Goal: Use online tool/utility: Utilize a website feature to perform a specific function

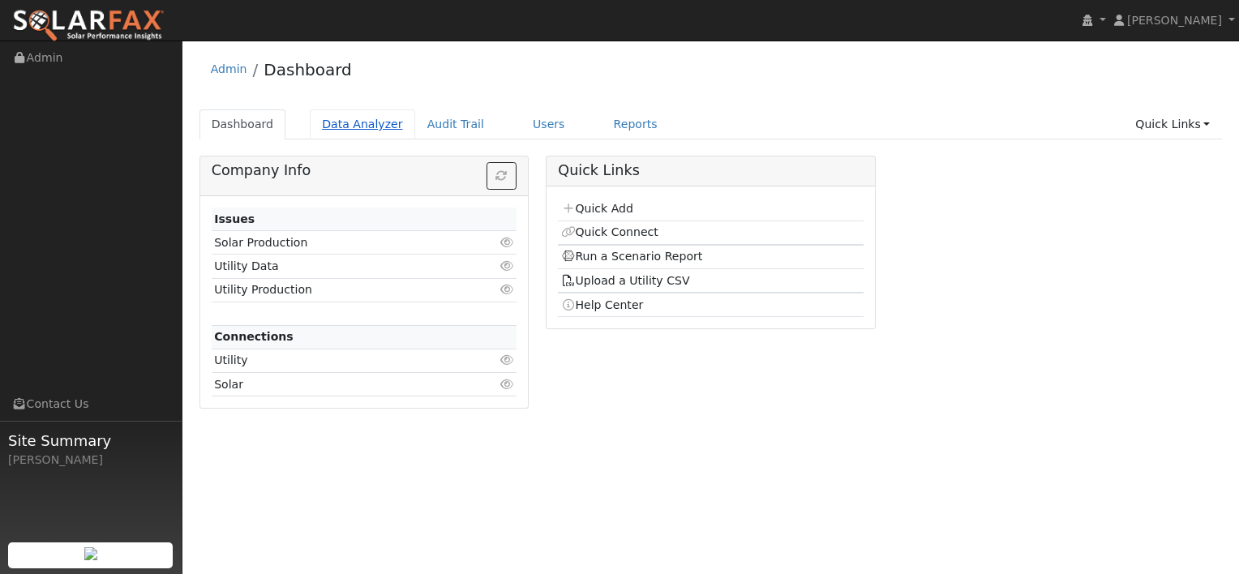
click at [371, 122] on link "Data Analyzer" at bounding box center [362, 124] width 105 height 30
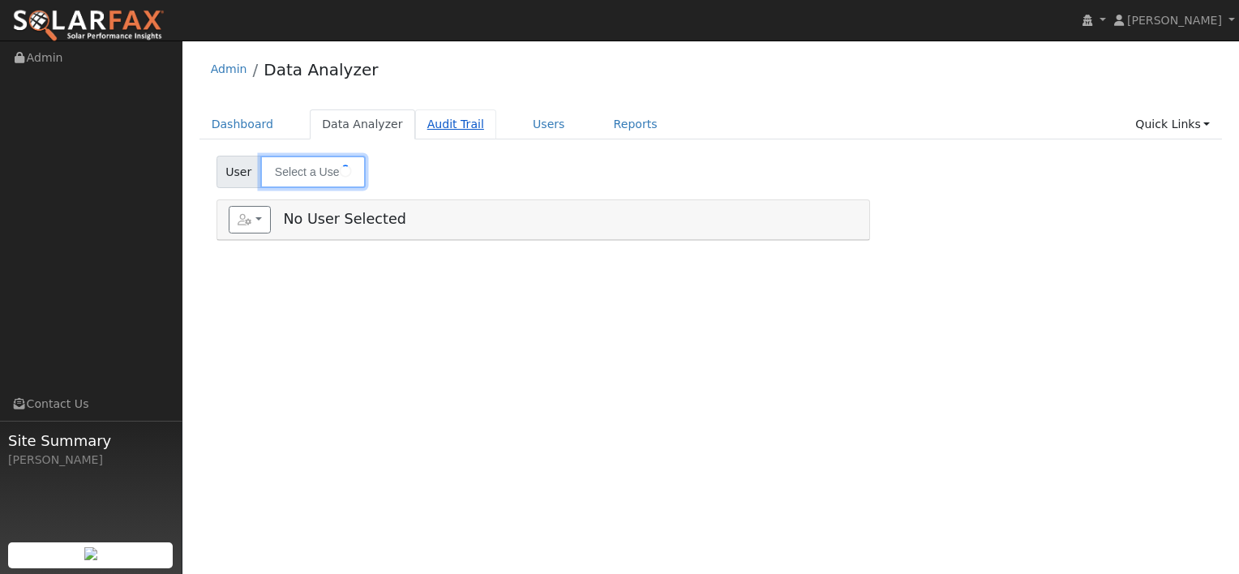
type input "Melody Royal"
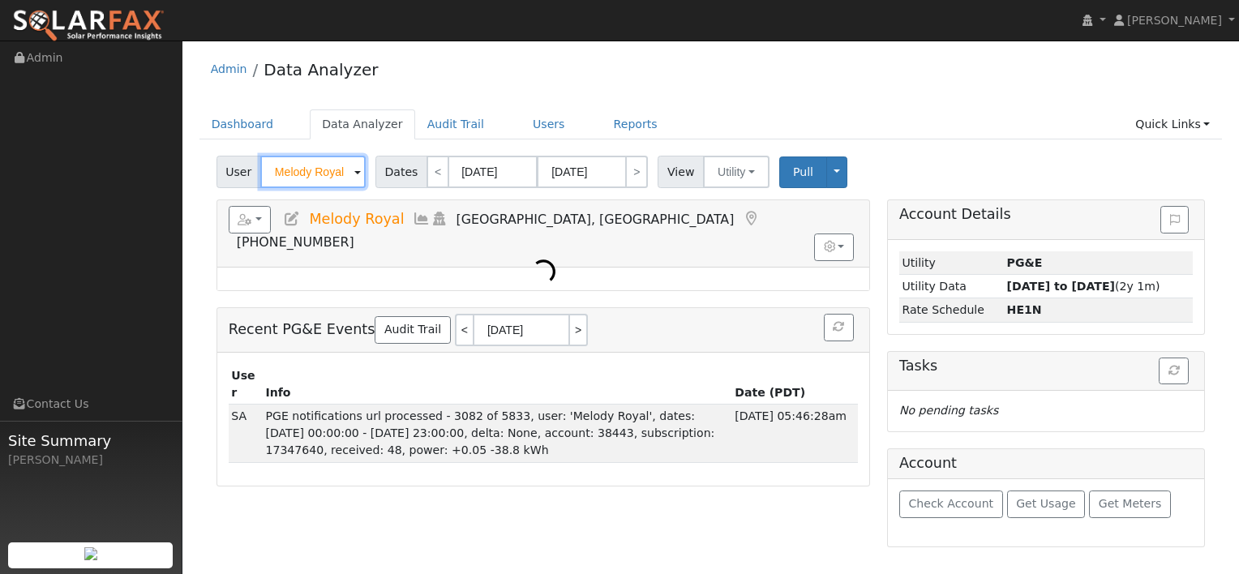
drag, startPoint x: 344, startPoint y: 165, endPoint x: 216, endPoint y: 168, distance: 128.2
click at [217, 168] on div "User Melody Royal" at bounding box center [293, 172] width 153 height 32
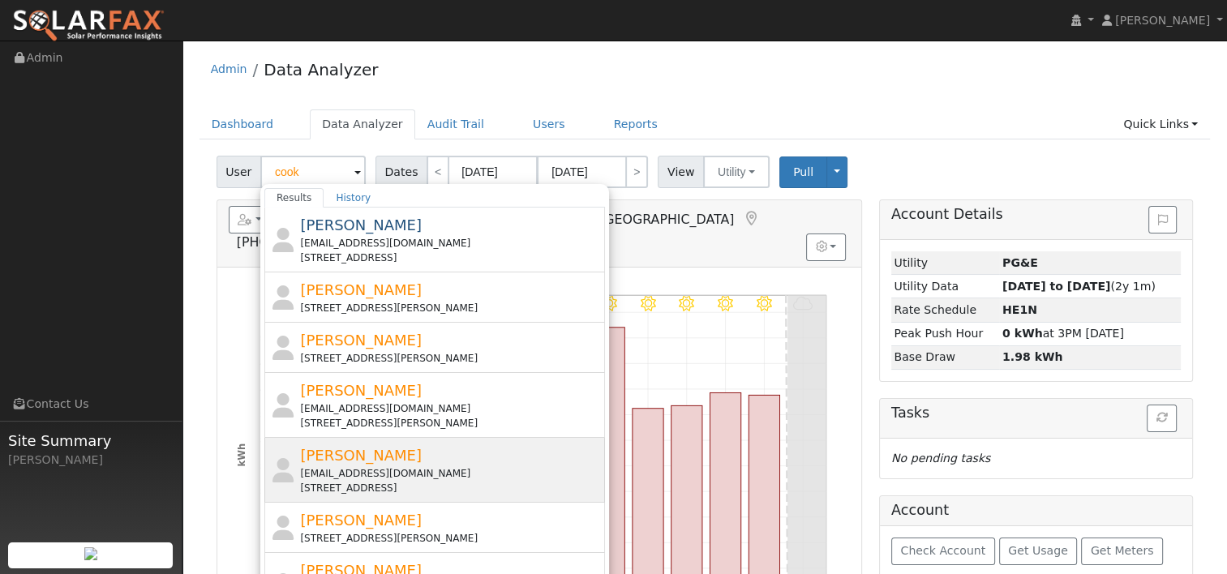
click at [360, 457] on span "[PERSON_NAME]" at bounding box center [361, 455] width 122 height 17
type input "[PERSON_NAME]"
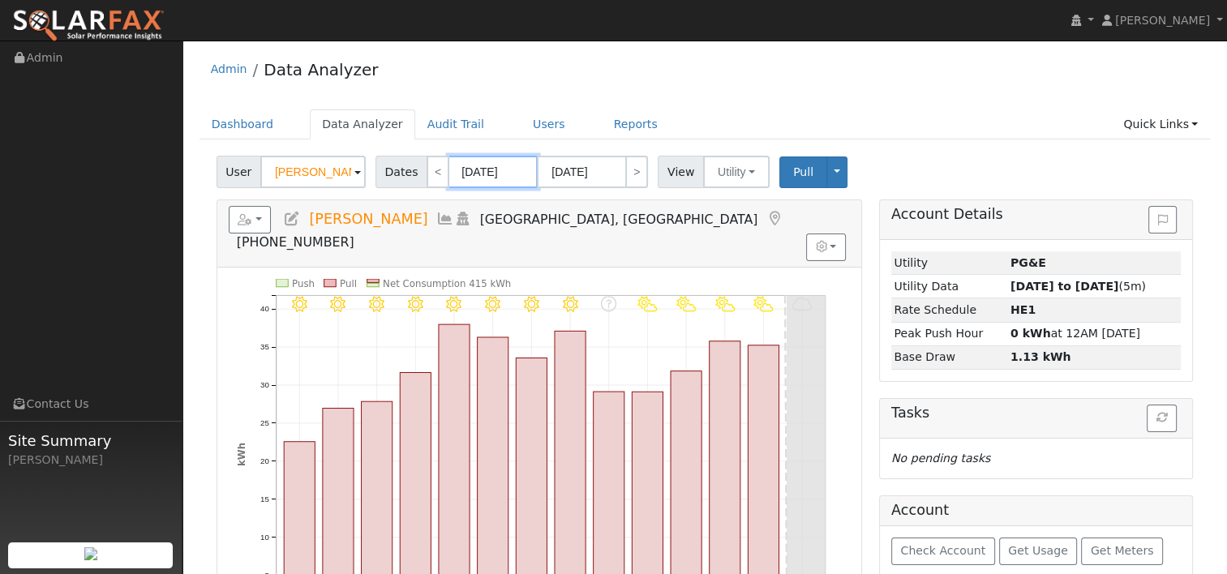
click at [481, 174] on input "[DATE]" at bounding box center [492, 172] width 89 height 32
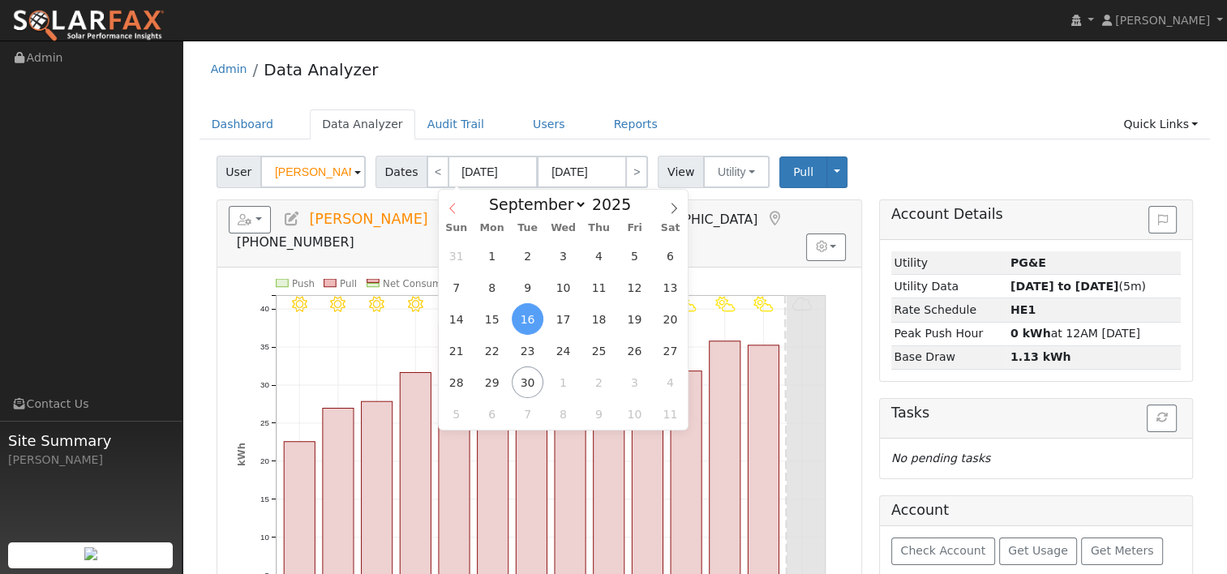
click at [456, 205] on icon at bounding box center [452, 208] width 11 height 11
click at [671, 211] on icon at bounding box center [673, 208] width 11 height 11
select select "6"
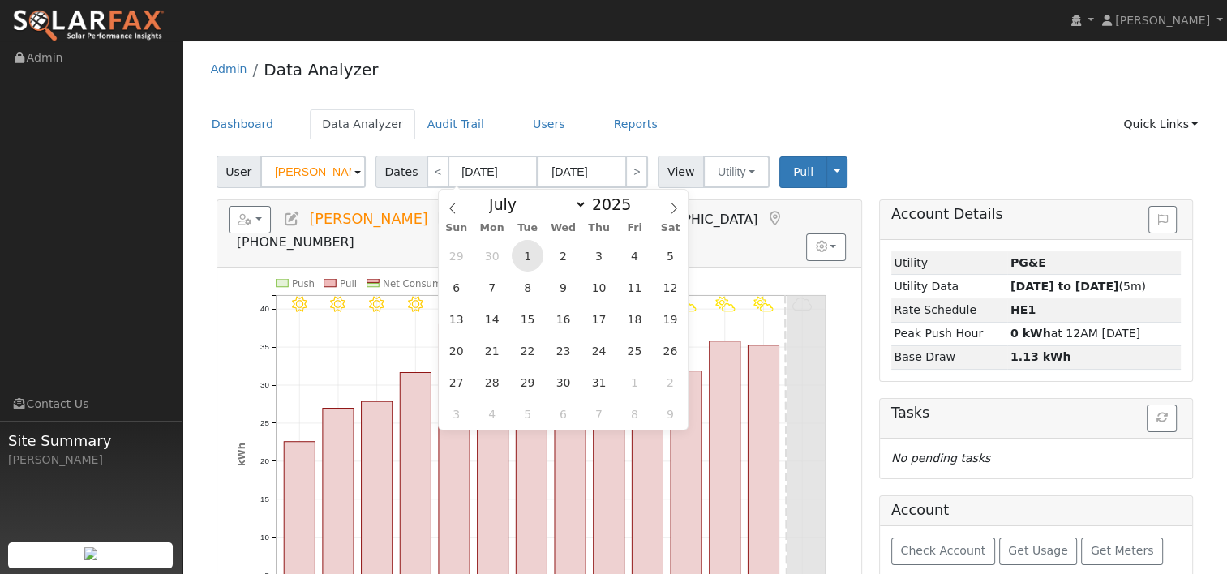
click at [529, 250] on span "1" at bounding box center [528, 256] width 32 height 32
type input "[DATE]"
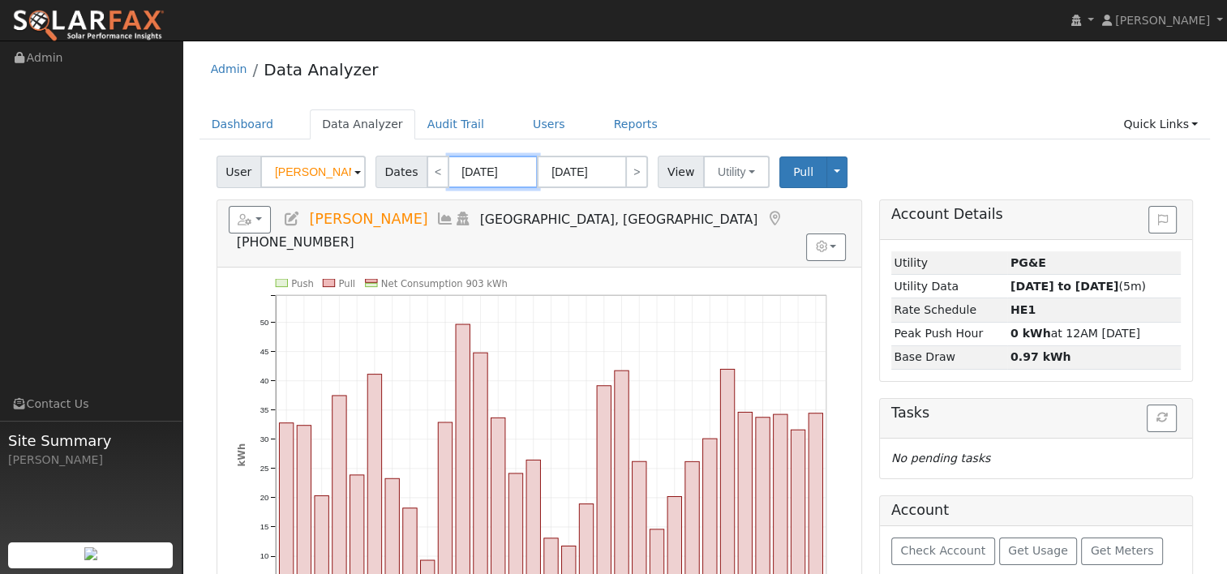
scroll to position [81, 0]
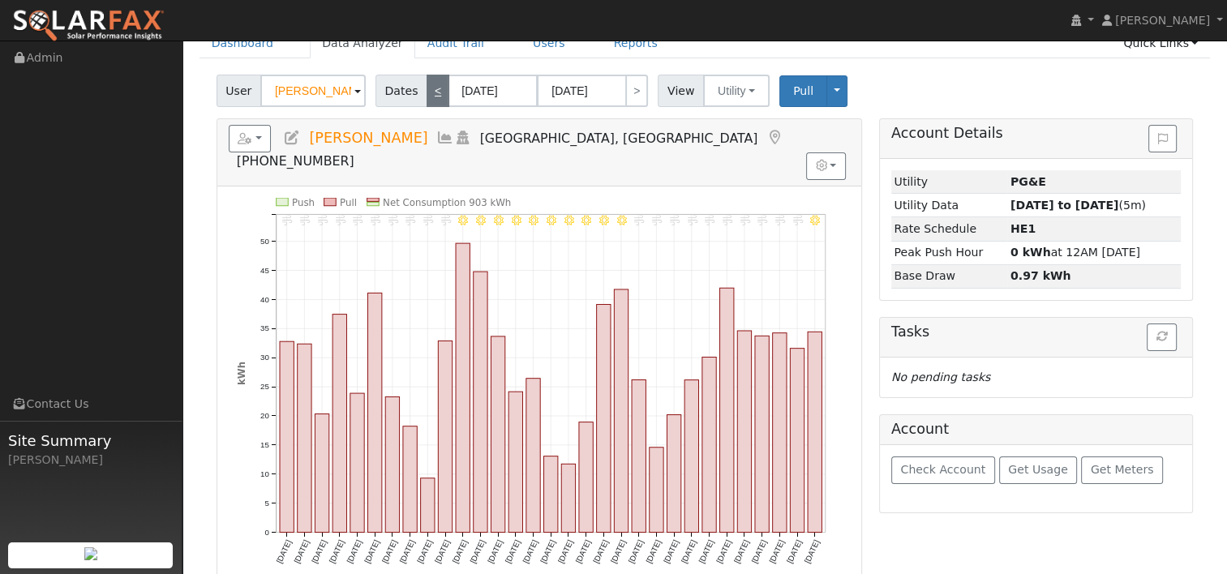
click at [429, 94] on link "<" at bounding box center [438, 91] width 23 height 32
type input "[DATE]"
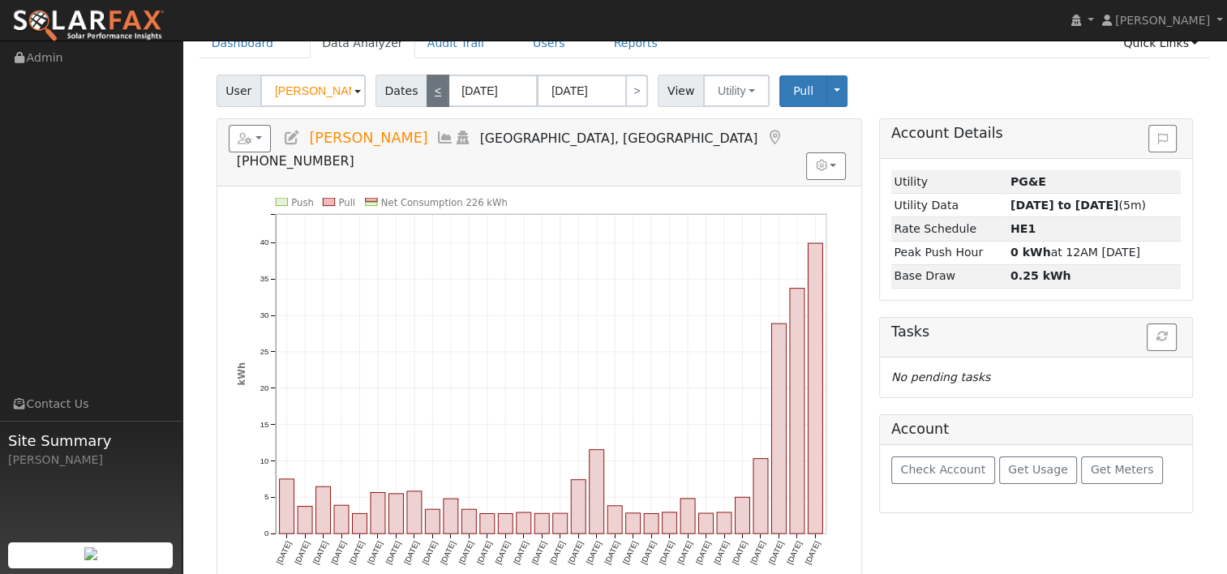
scroll to position [0, 0]
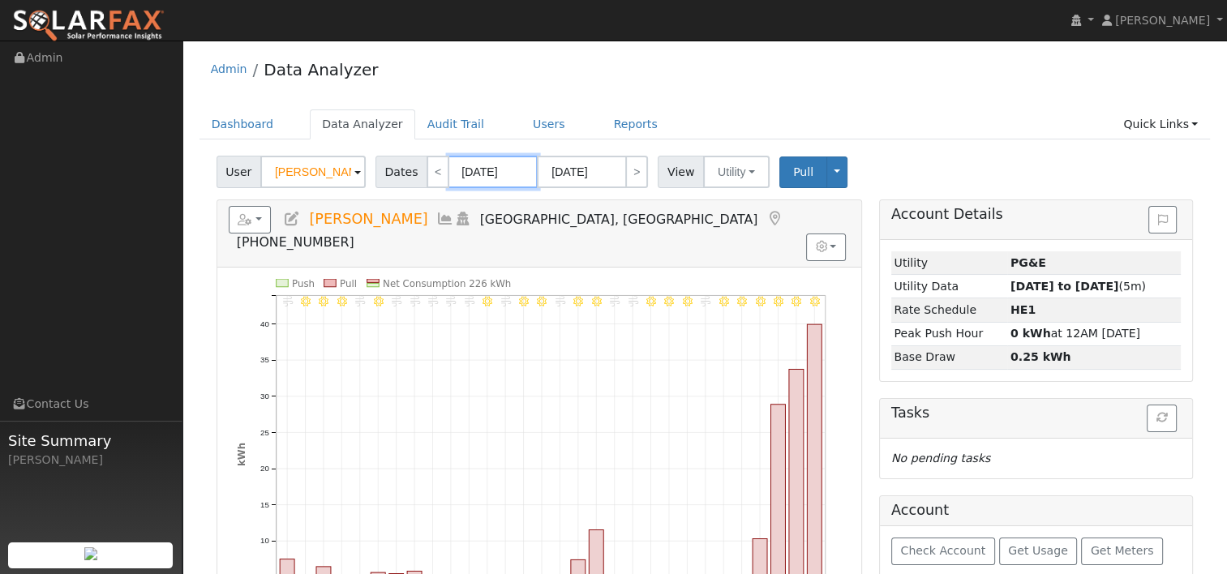
click at [494, 175] on input "[DATE]" at bounding box center [492, 172] width 89 height 32
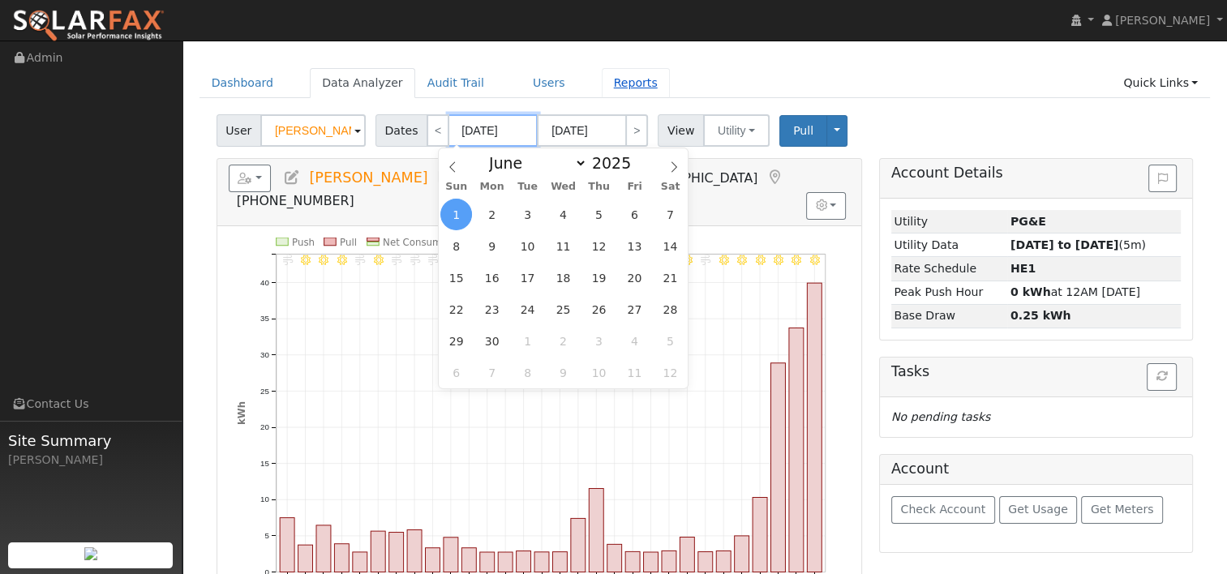
scroll to position [81, 0]
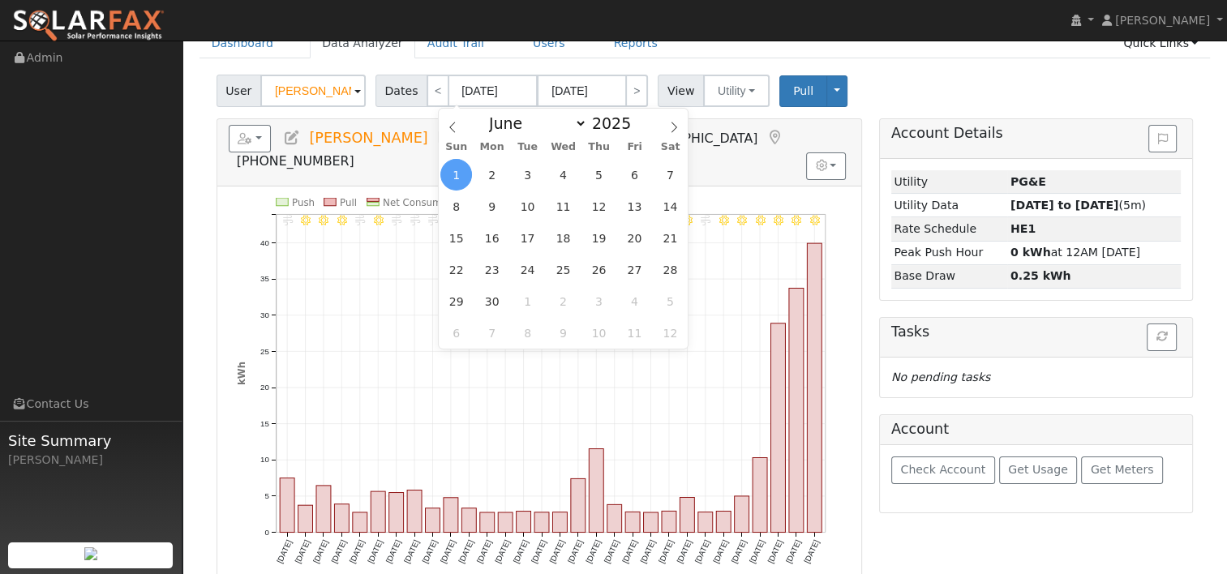
click at [885, 75] on div "User [PERSON_NAME] Account Default Account Default Account [STREET_ADDRESS] Pri…" at bounding box center [704, 88] width 983 height 38
click at [479, 91] on input "[DATE]" at bounding box center [492, 91] width 89 height 32
click at [678, 127] on icon at bounding box center [673, 127] width 11 height 11
select select "6"
click at [522, 179] on span "1" at bounding box center [528, 175] width 32 height 32
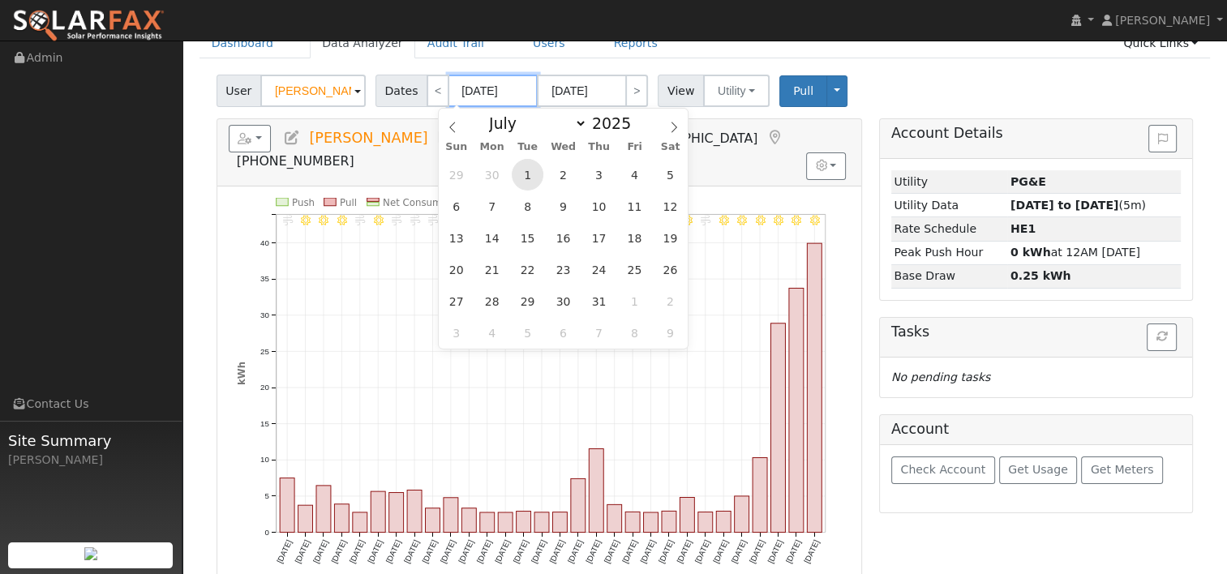
type input "[DATE]"
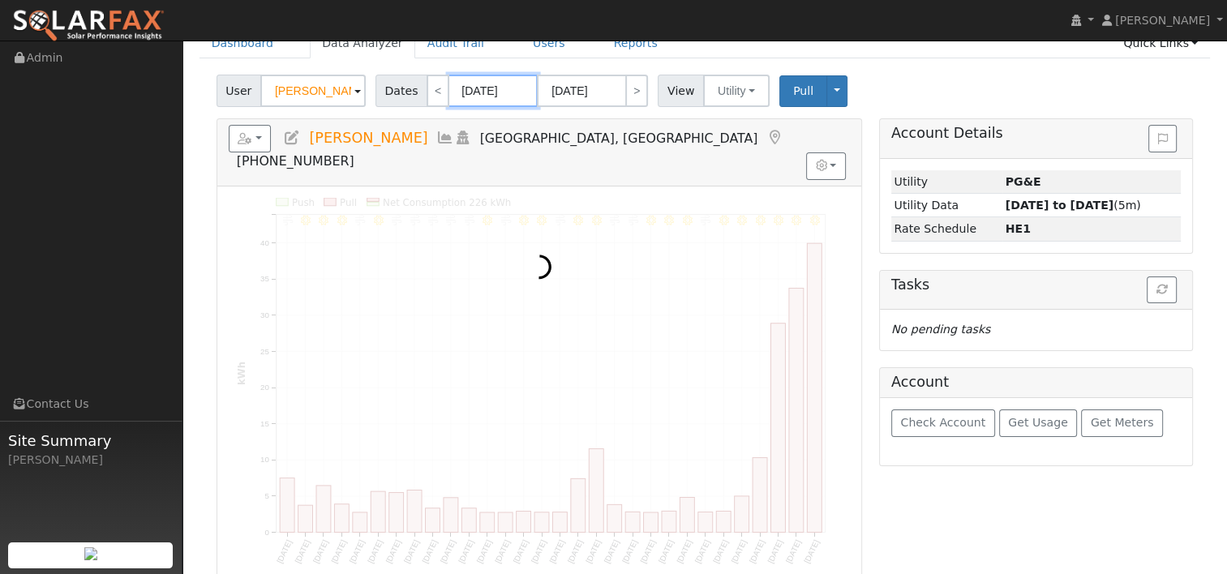
scroll to position [0, 0]
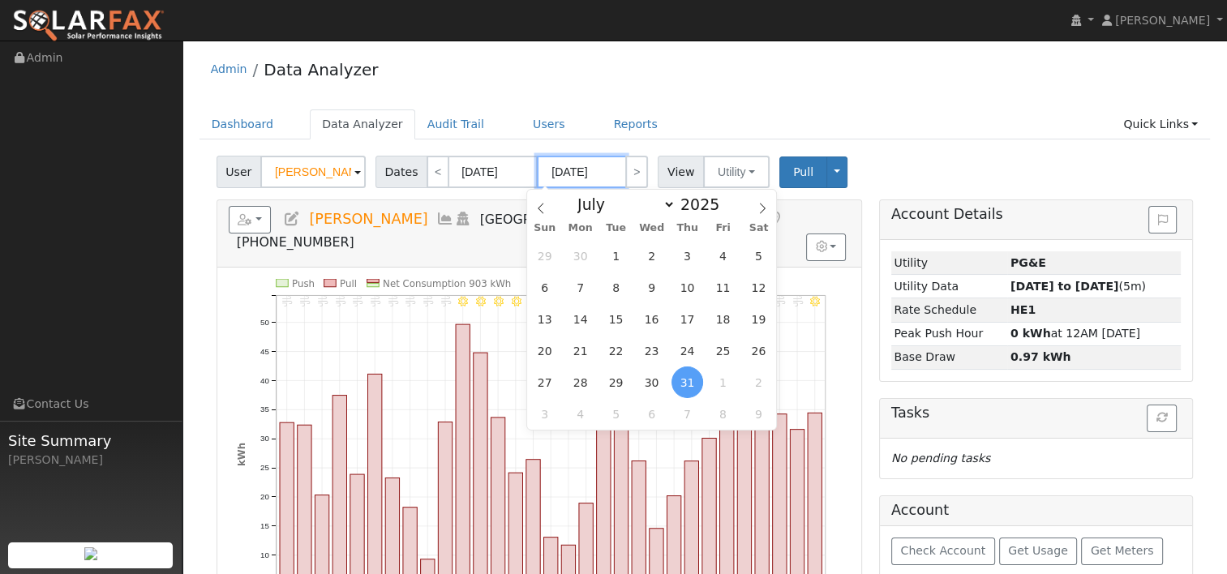
click at [574, 178] on input "[DATE]" at bounding box center [581, 172] width 89 height 32
click at [762, 207] on icon at bounding box center [762, 208] width 11 height 11
select select "8"
click at [544, 380] on span "28" at bounding box center [545, 383] width 32 height 32
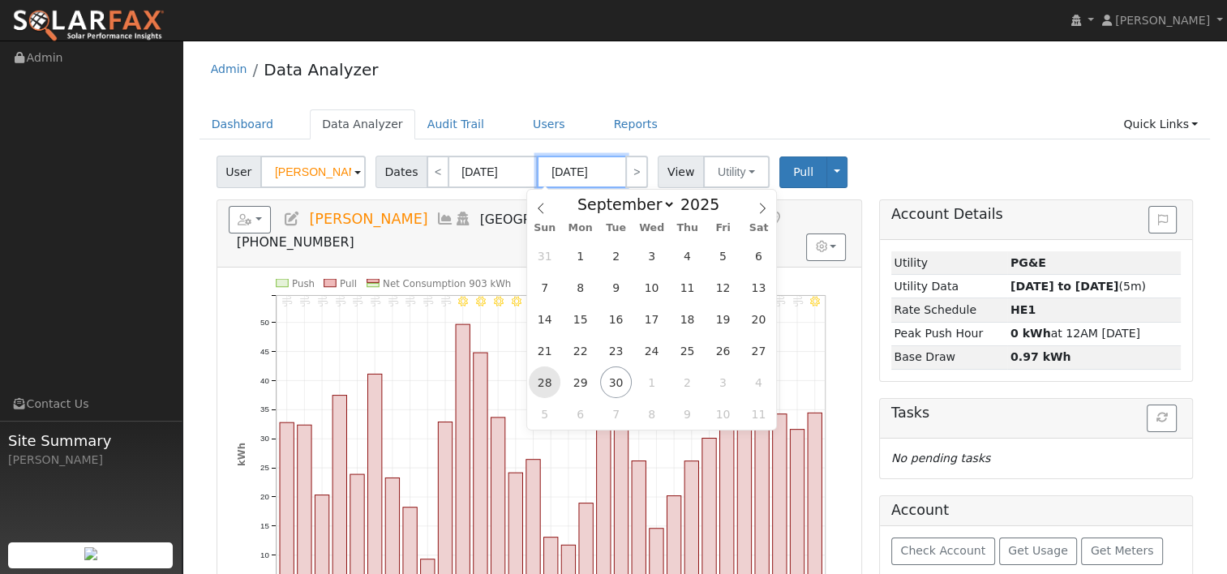
type input "[DATE]"
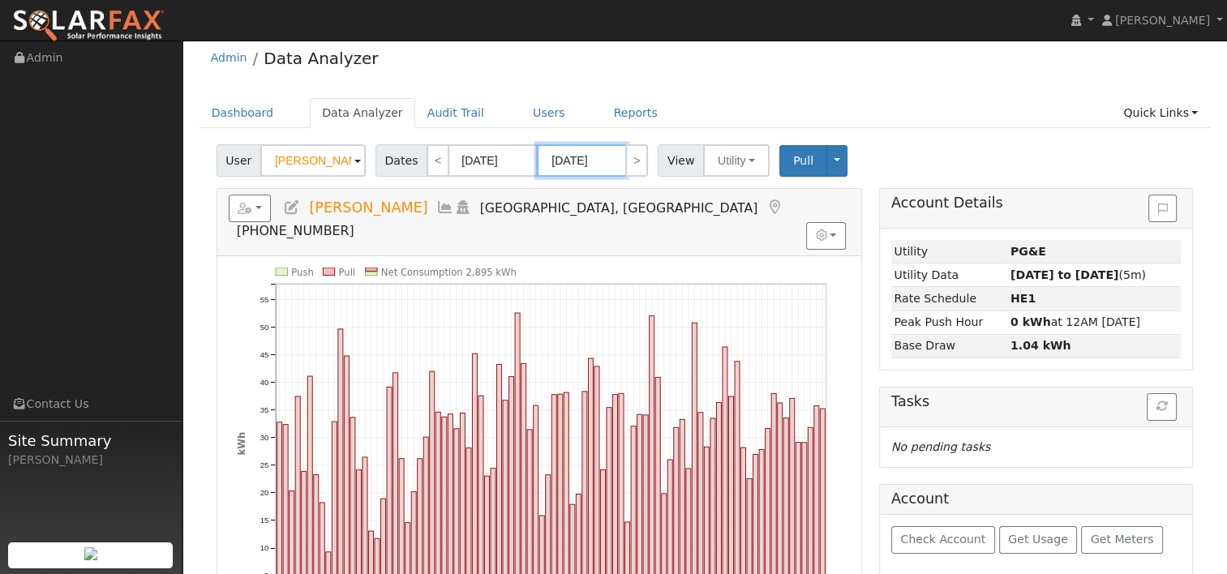
scroll to position [81, 0]
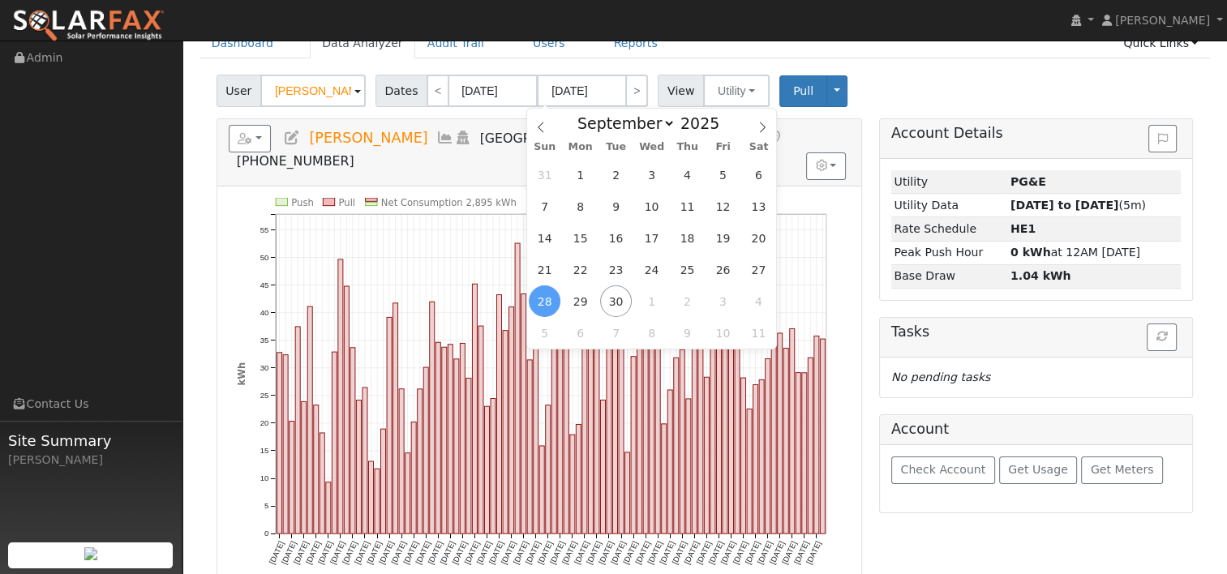
click at [886, 80] on div "User [PERSON_NAME] Account Default Account Default Account [STREET_ADDRESS] Pri…" at bounding box center [704, 88] width 983 height 38
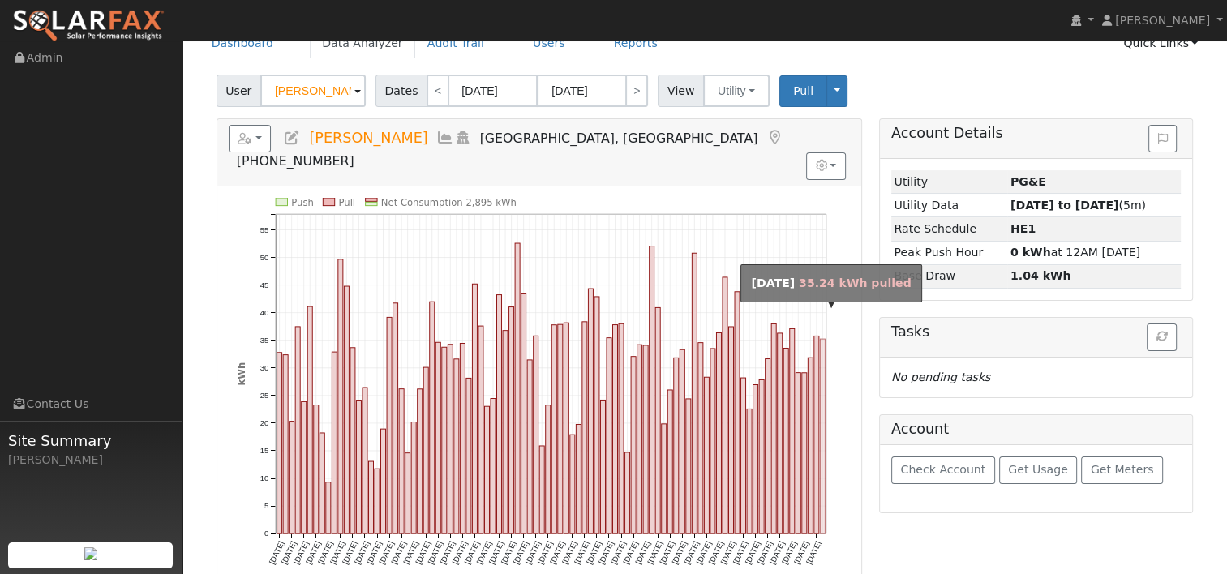
click at [823, 420] on rect "onclick=""" at bounding box center [822, 436] width 5 height 195
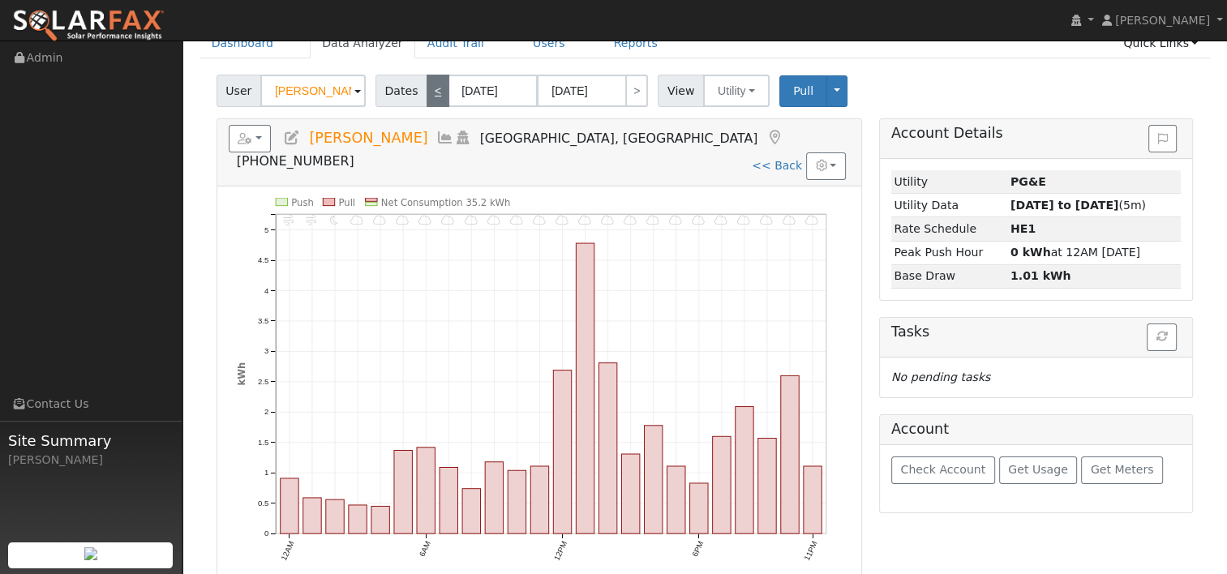
click at [431, 88] on link "<" at bounding box center [438, 91] width 23 height 32
type input "[DATE]"
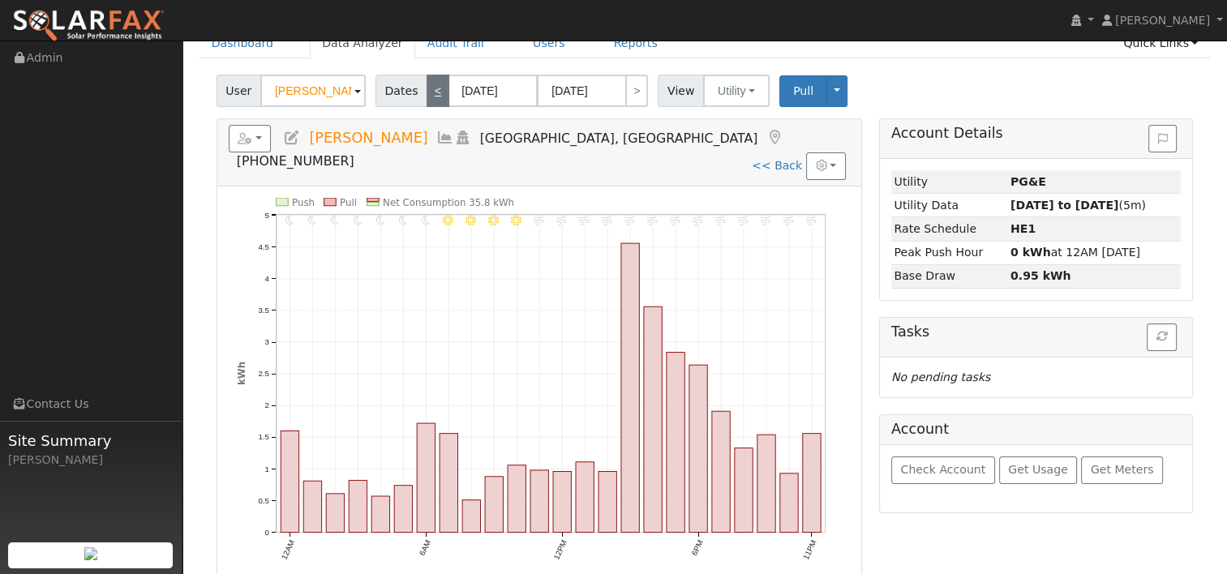
click at [428, 94] on link "<" at bounding box center [438, 91] width 23 height 32
type input "[DATE]"
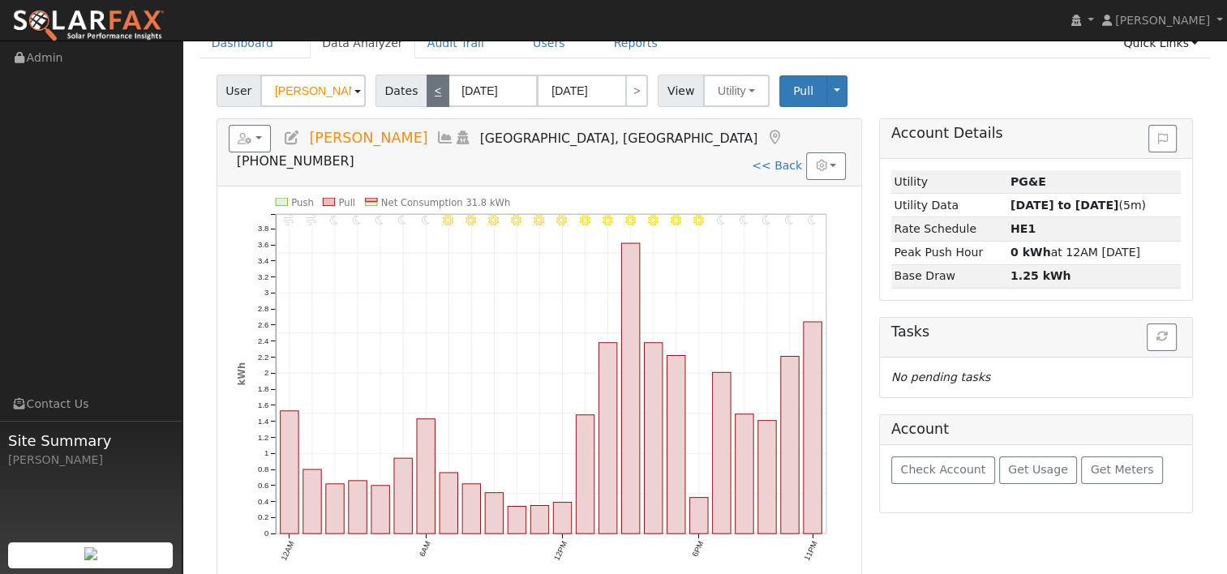
click at [428, 93] on link "<" at bounding box center [438, 91] width 23 height 32
type input "[DATE]"
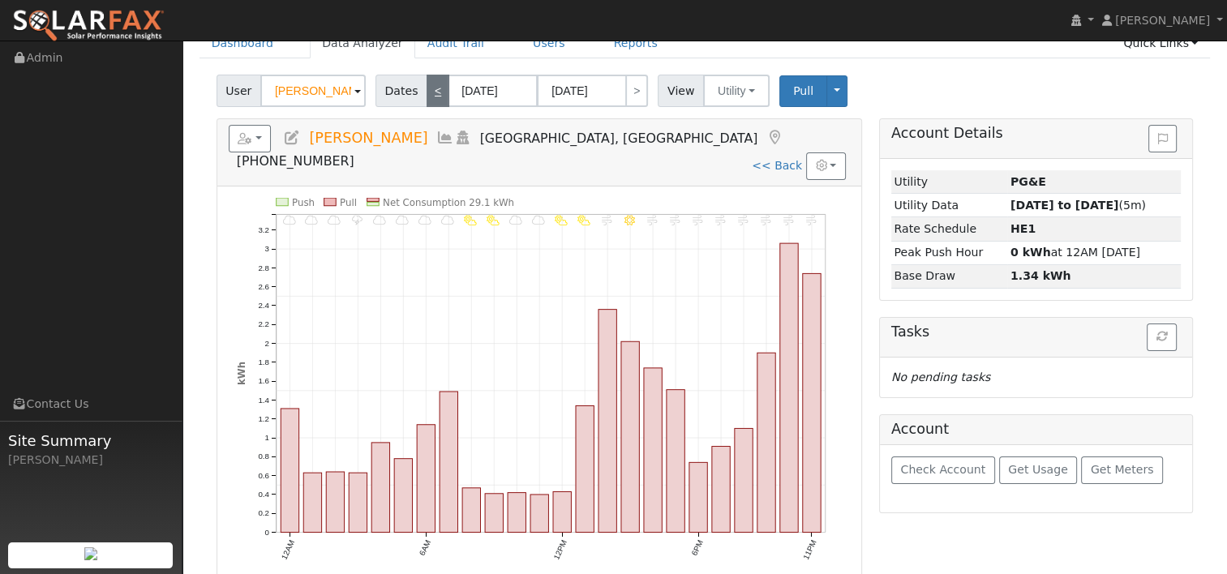
click at [428, 92] on link "<" at bounding box center [438, 91] width 23 height 32
type input "[DATE]"
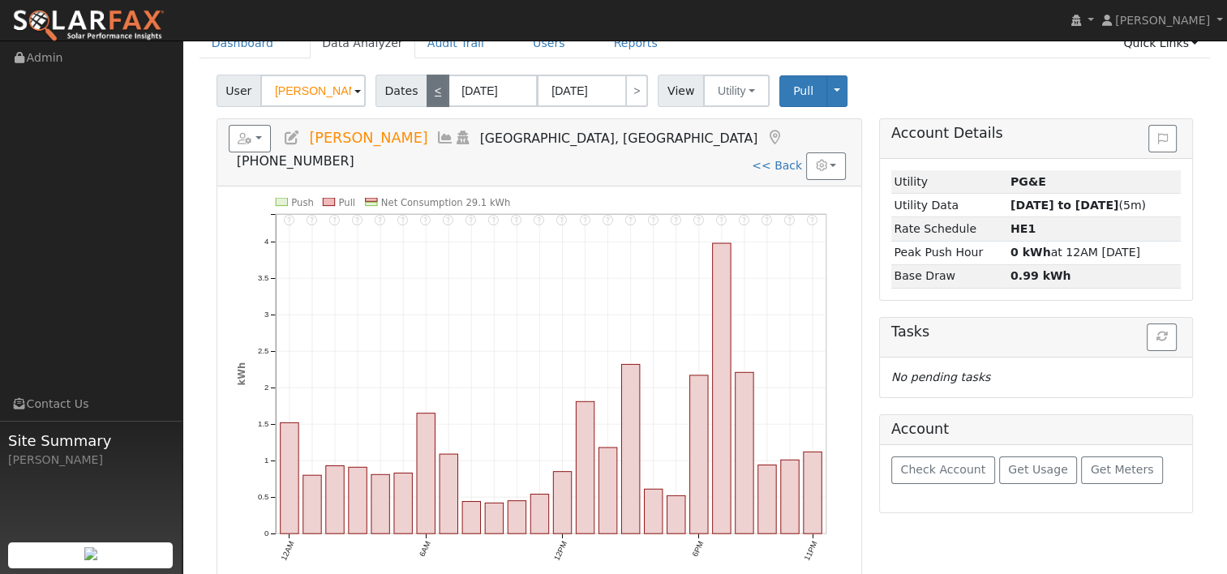
click at [430, 93] on link "<" at bounding box center [438, 91] width 23 height 32
type input "[DATE]"
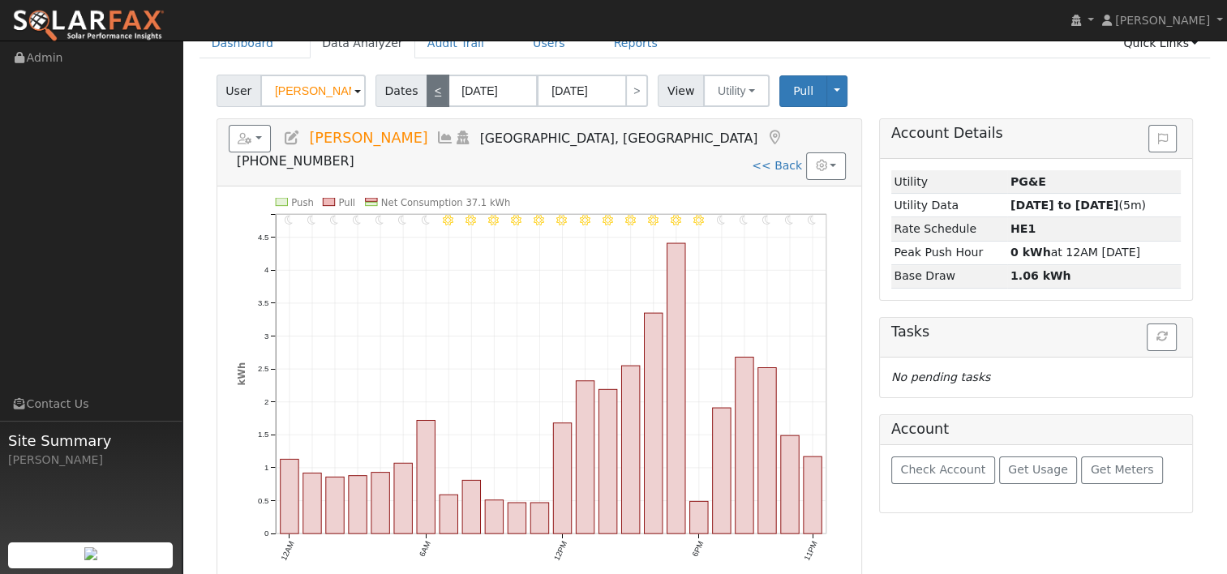
click at [428, 94] on link "<" at bounding box center [438, 91] width 23 height 32
type input "[DATE]"
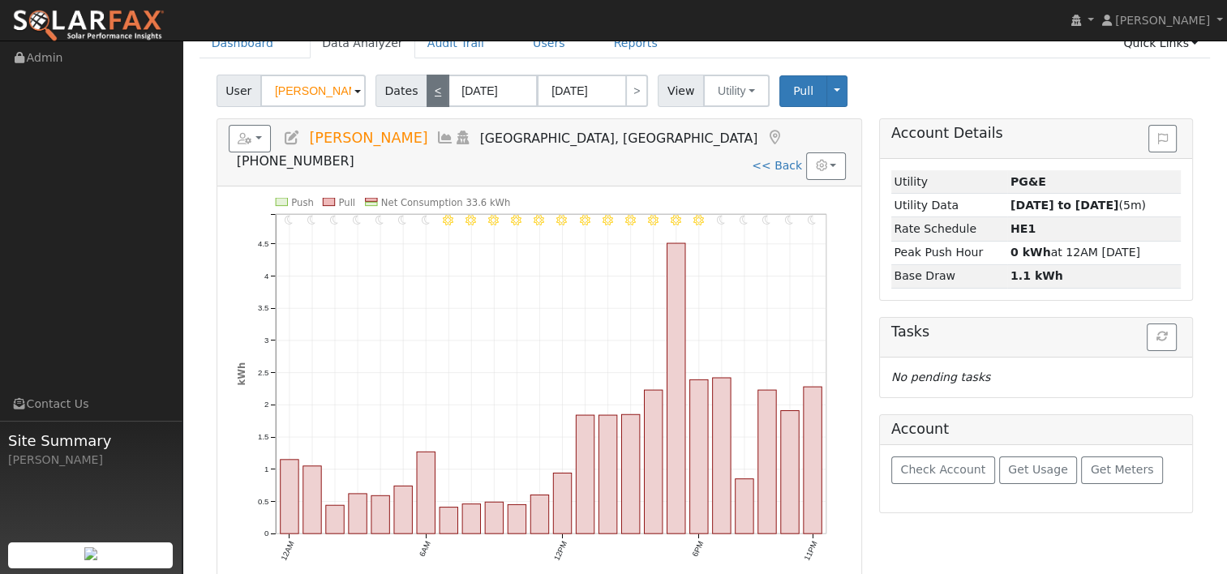
click at [427, 95] on link "<" at bounding box center [438, 91] width 23 height 32
type input "[DATE]"
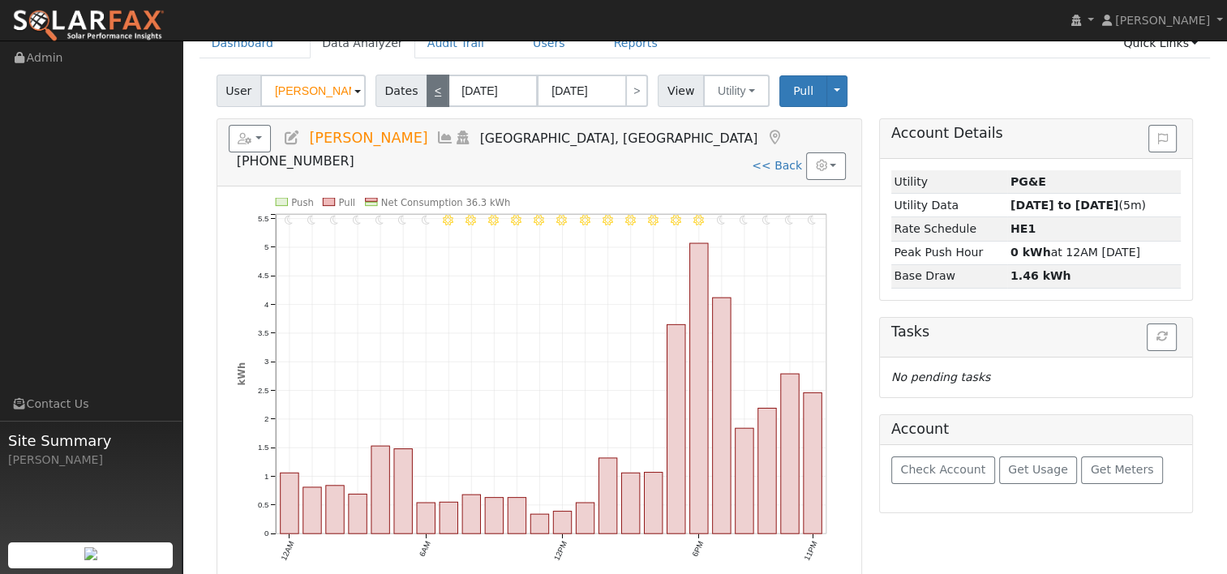
click at [427, 97] on link "<" at bounding box center [438, 91] width 23 height 32
type input "[DATE]"
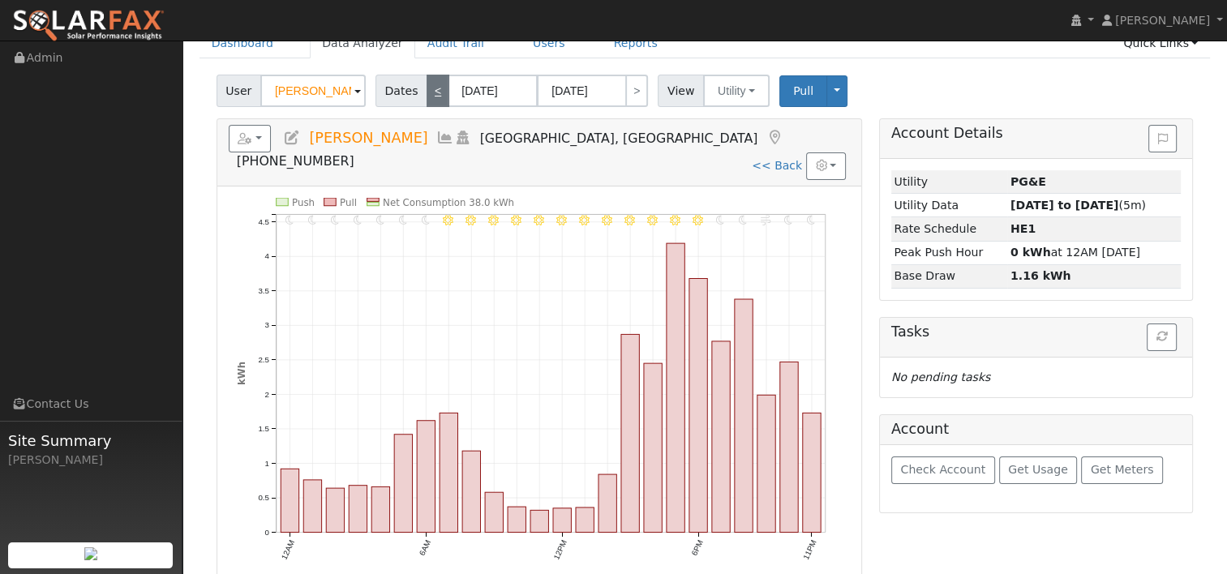
click at [429, 97] on link "<" at bounding box center [438, 91] width 23 height 32
type input "[DATE]"
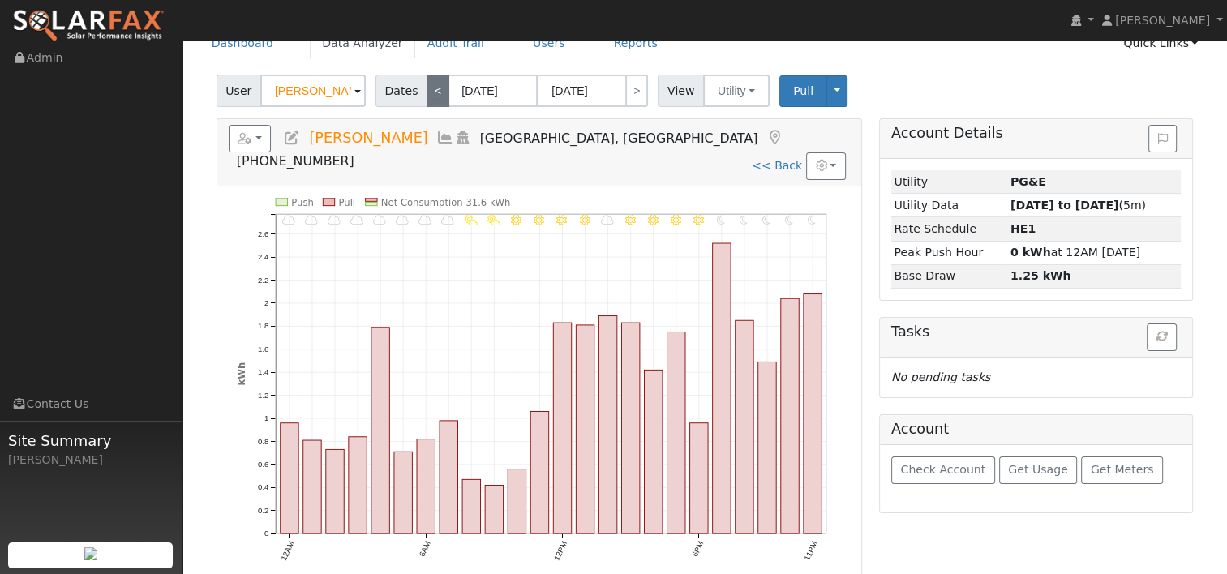
click at [434, 92] on link "<" at bounding box center [438, 91] width 23 height 32
type input "[DATE]"
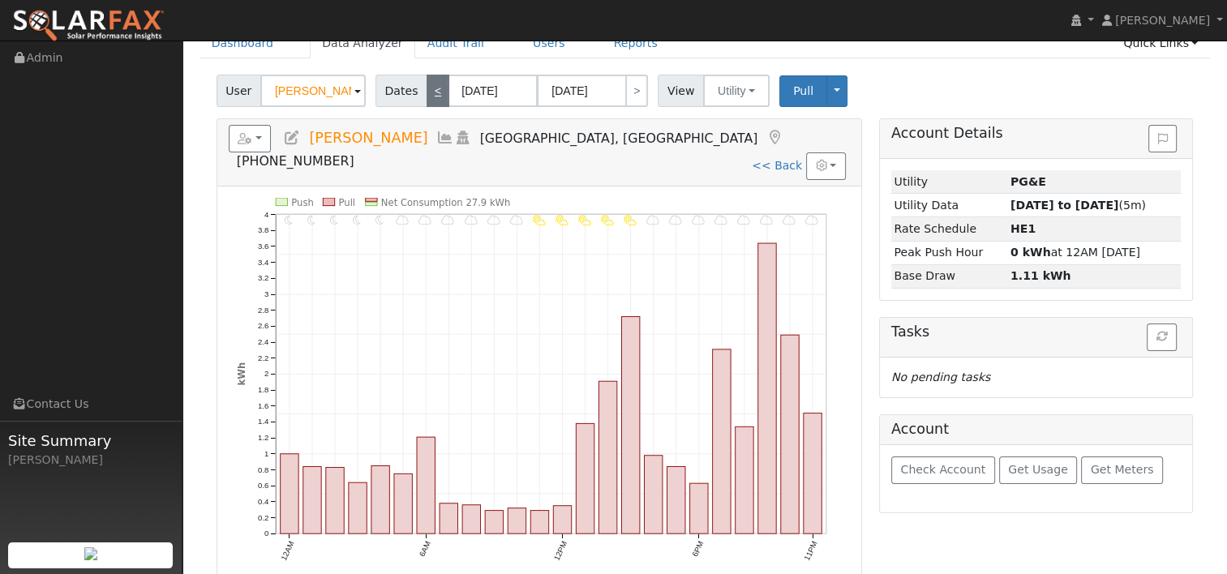
click at [427, 88] on link "<" at bounding box center [438, 91] width 23 height 32
type input "[DATE]"
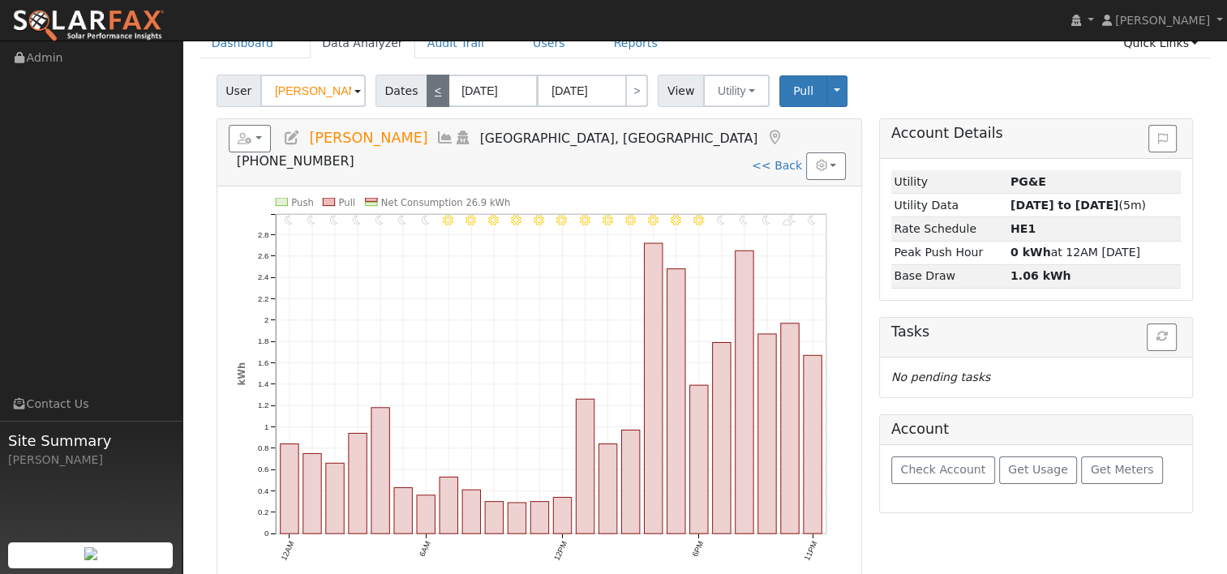
click at [433, 99] on link "<" at bounding box center [438, 91] width 23 height 32
type input "[DATE]"
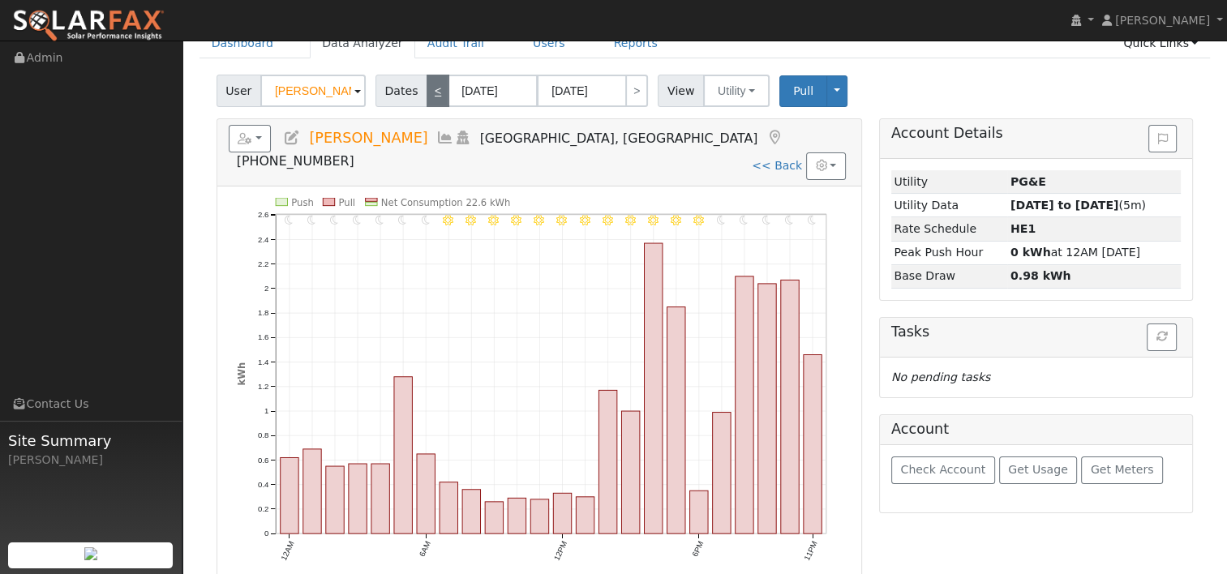
click at [430, 91] on link "<" at bounding box center [438, 91] width 23 height 32
type input "[DATE]"
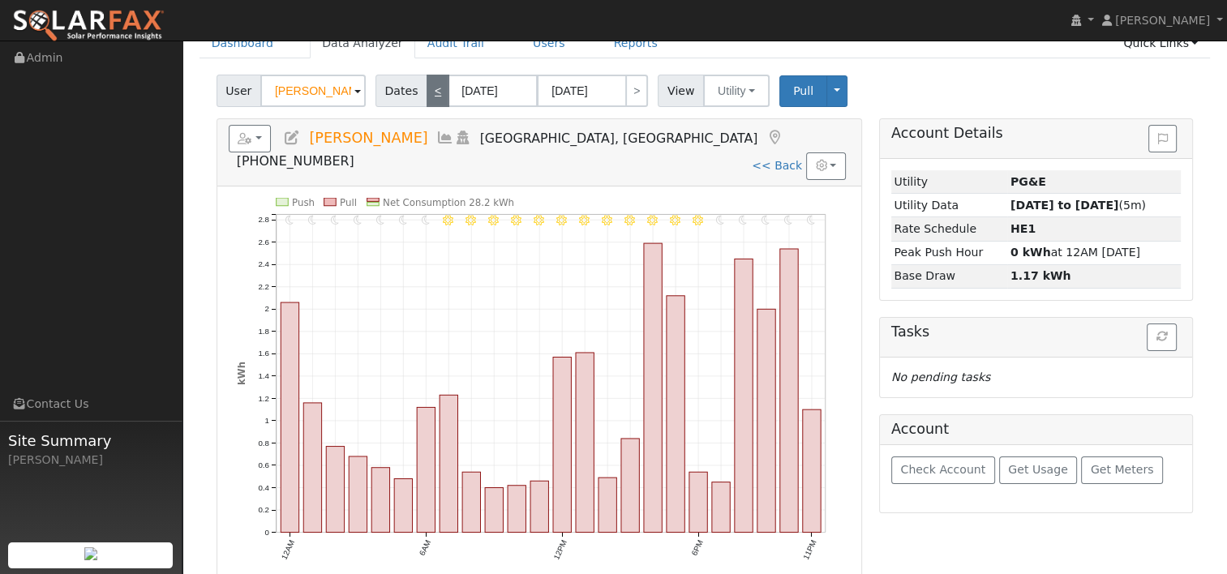
click at [431, 93] on link "<" at bounding box center [438, 91] width 23 height 32
type input "[DATE]"
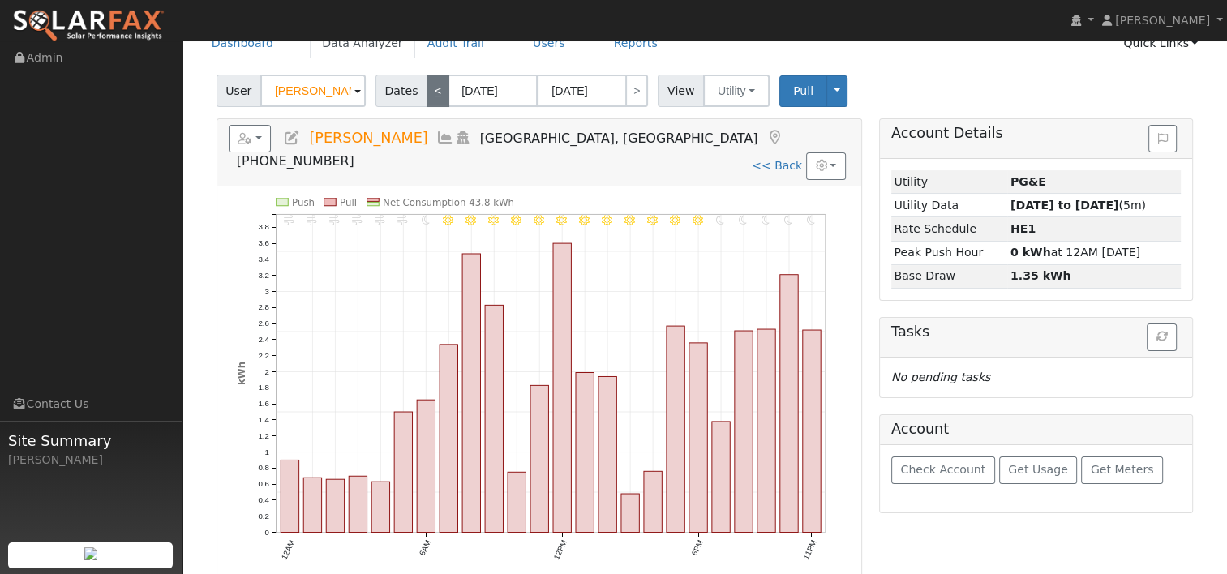
click at [431, 88] on link "<" at bounding box center [438, 91] width 23 height 32
type input "[DATE]"
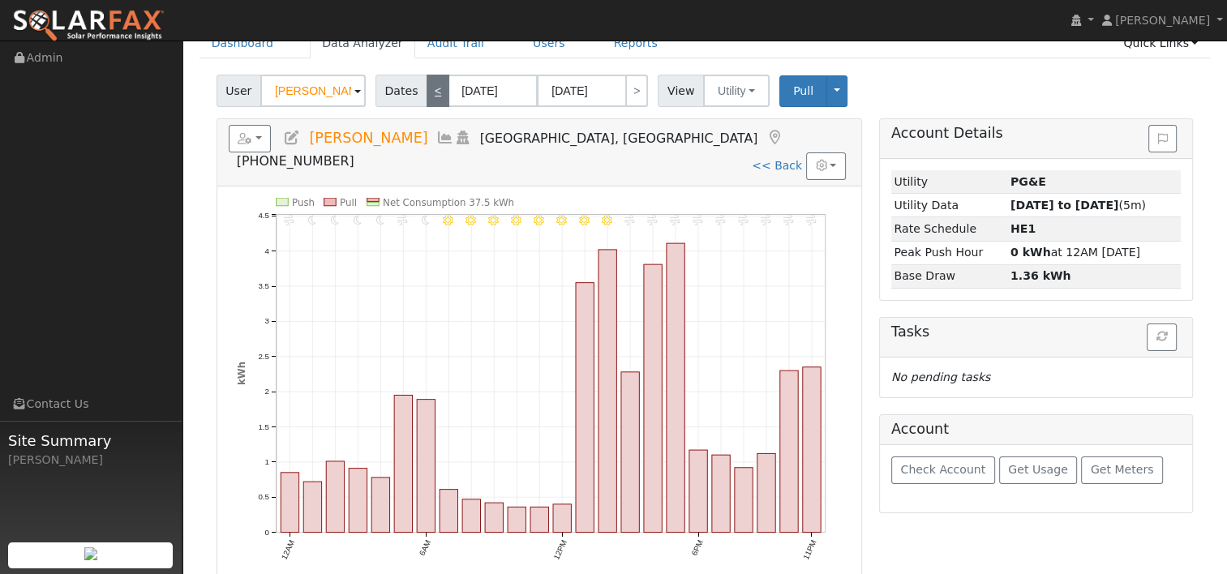
click at [431, 92] on link "<" at bounding box center [438, 91] width 23 height 32
type input "[DATE]"
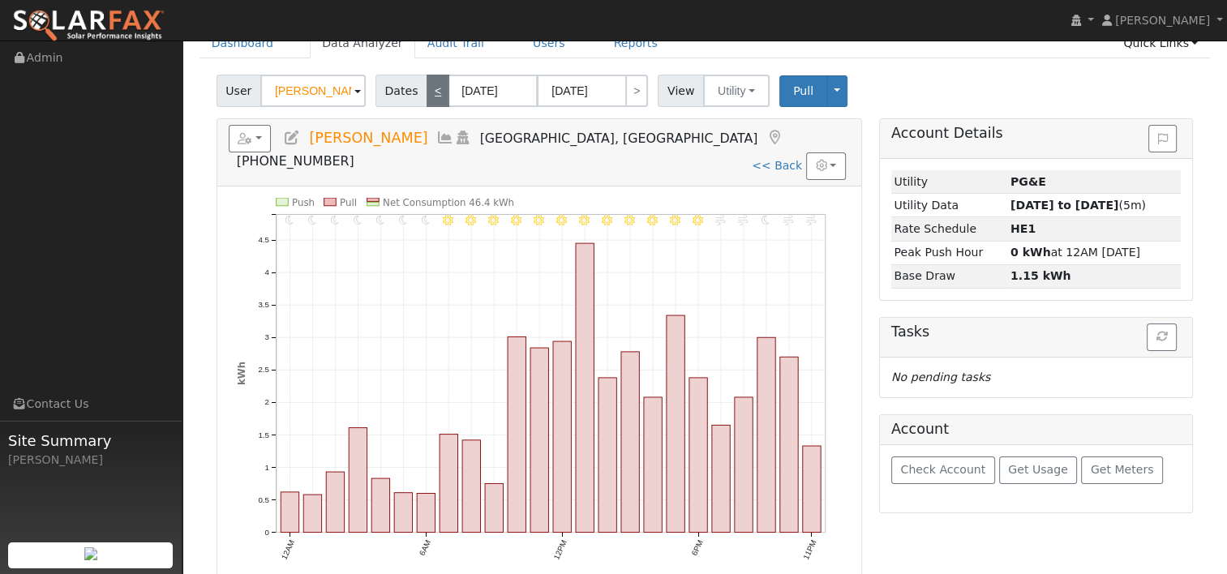
click at [431, 94] on link "<" at bounding box center [438, 91] width 23 height 32
type input "[DATE]"
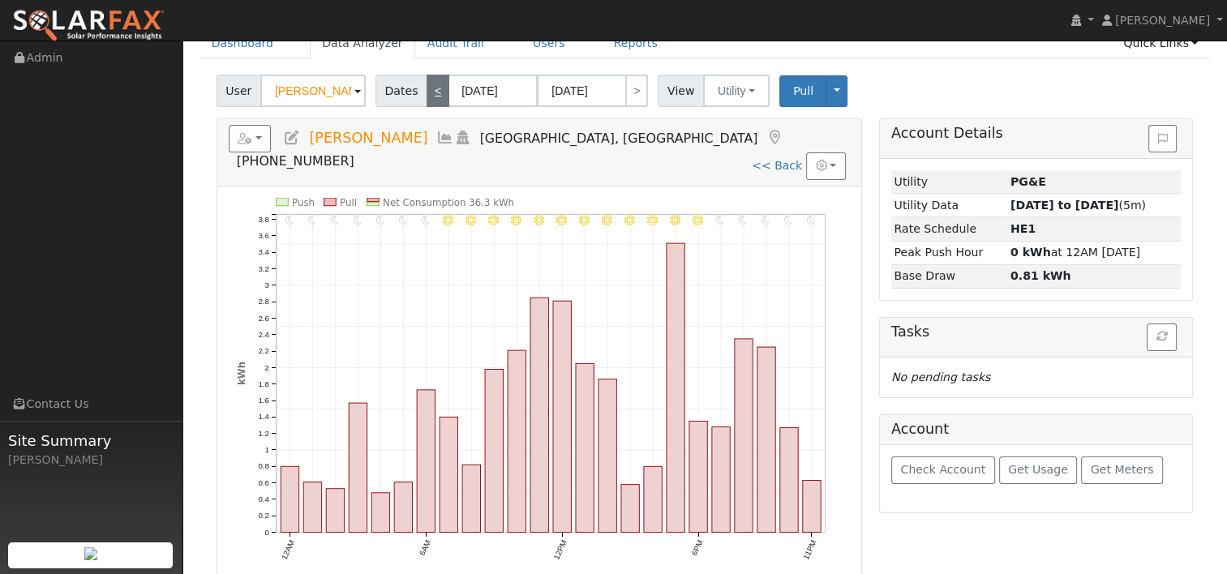
click at [431, 81] on link "<" at bounding box center [438, 91] width 23 height 32
type input "[DATE]"
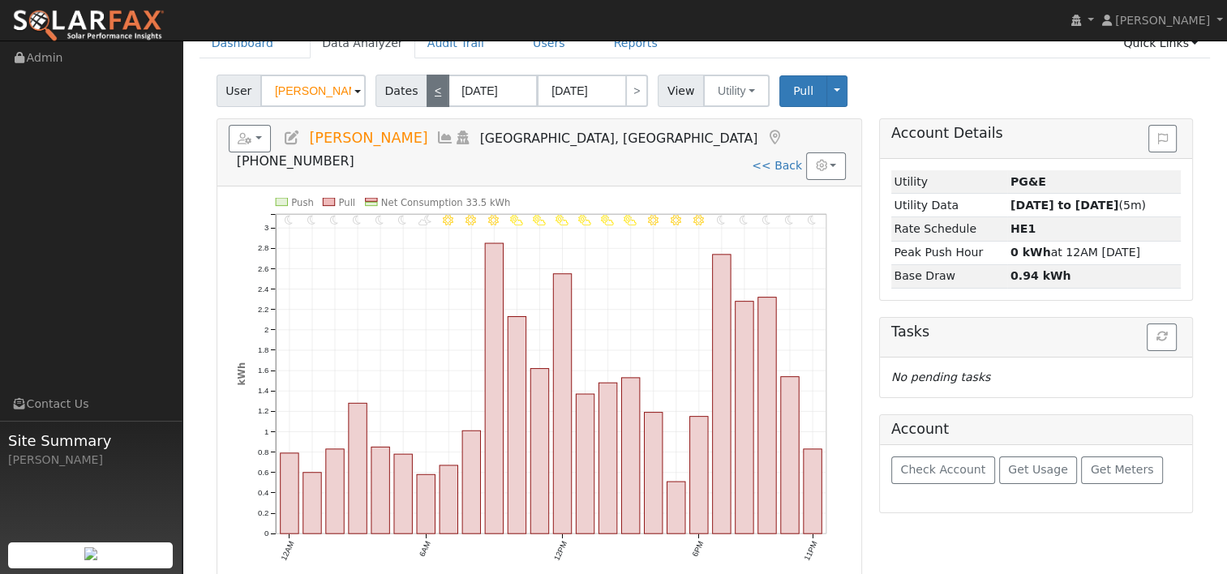
click at [433, 89] on link "<" at bounding box center [438, 91] width 23 height 32
type input "[DATE]"
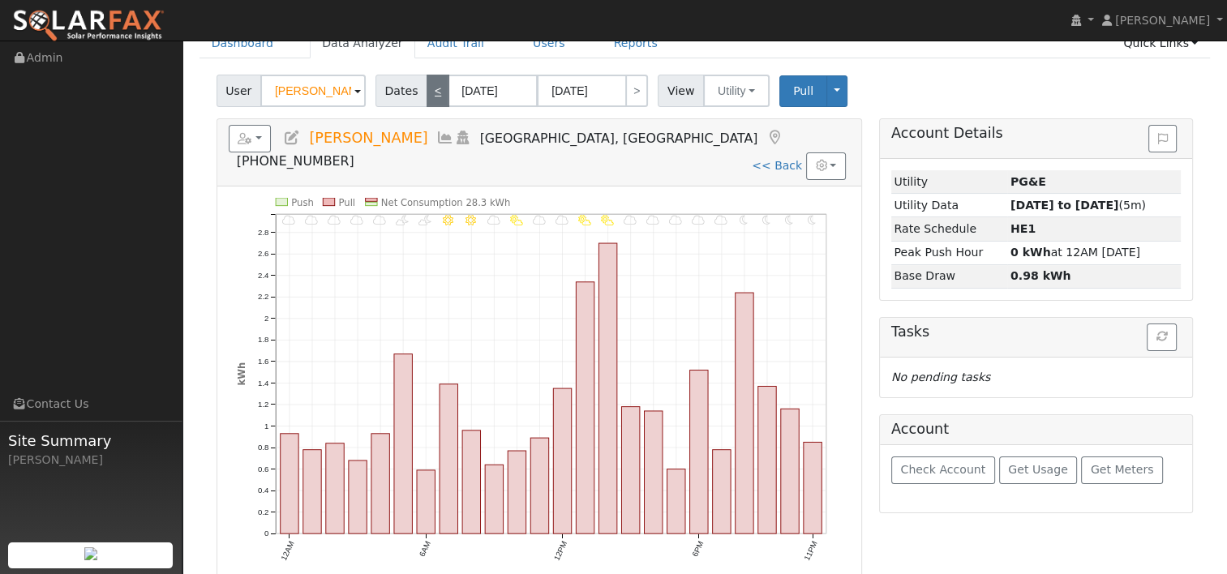
click at [431, 94] on link "<" at bounding box center [438, 91] width 23 height 32
type input "[DATE]"
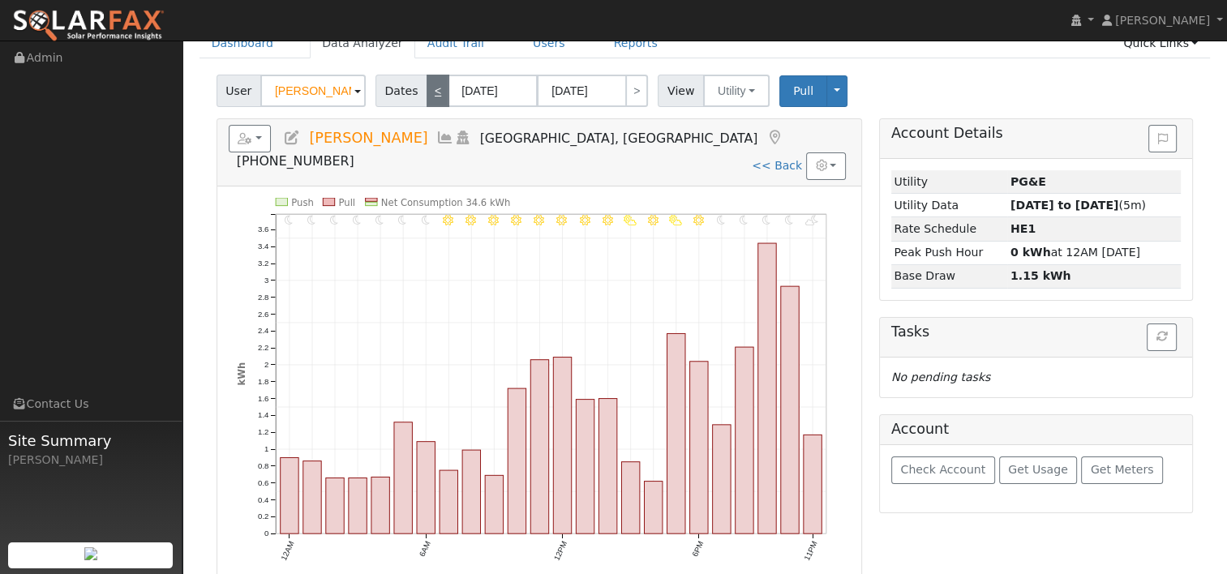
click at [428, 90] on link "<" at bounding box center [438, 91] width 23 height 32
type input "[DATE]"
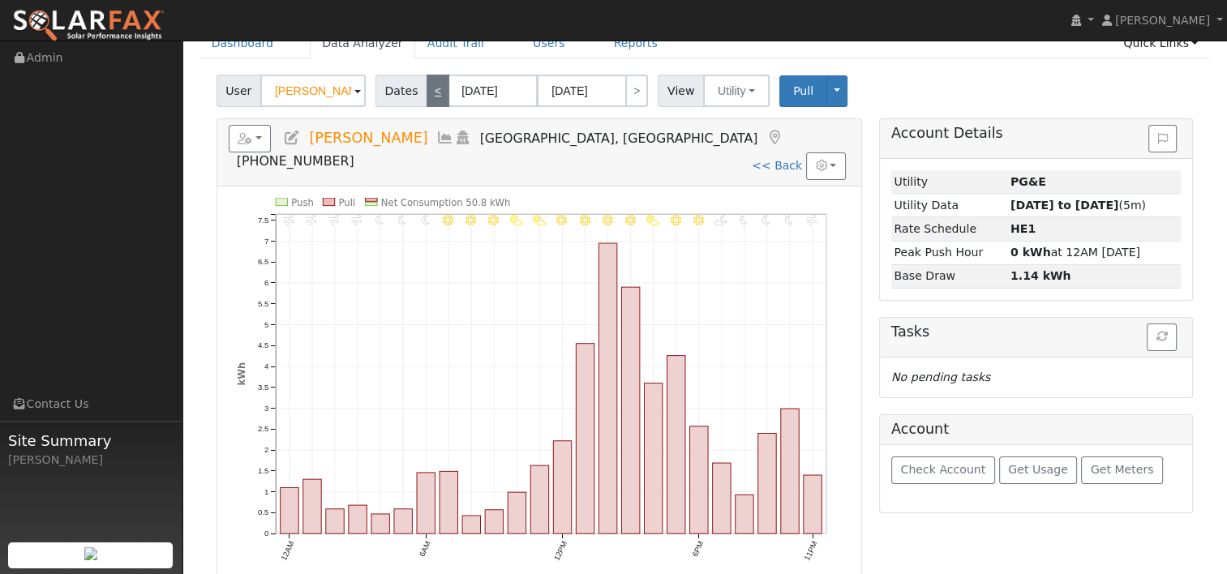
click at [427, 94] on link "<" at bounding box center [438, 91] width 23 height 32
type input "[DATE]"
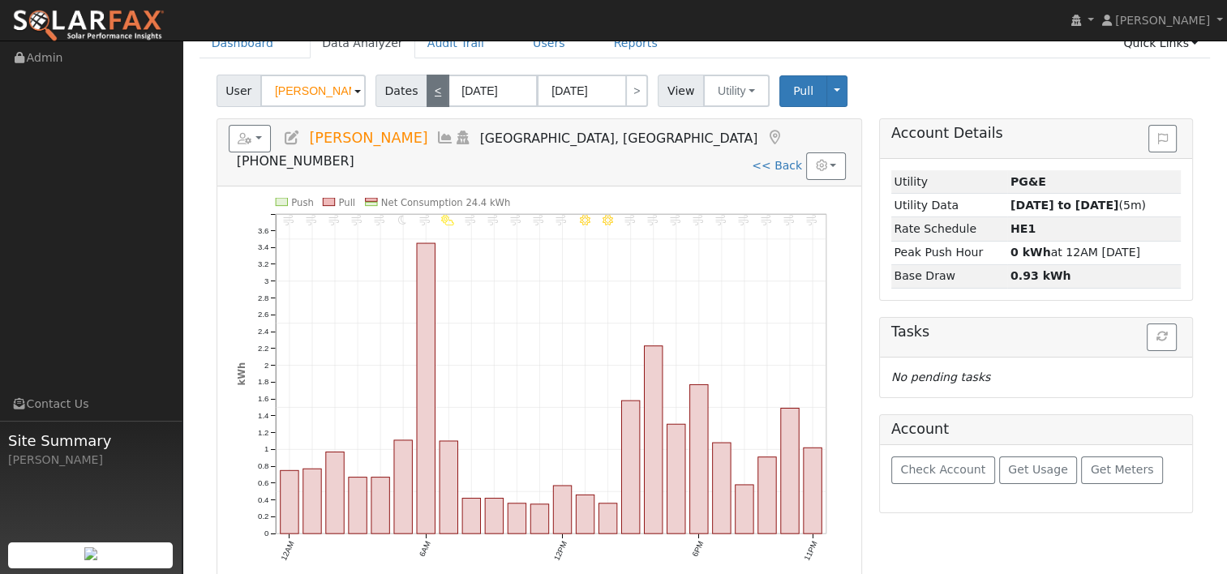
click at [427, 97] on link "<" at bounding box center [438, 91] width 23 height 32
type input "[DATE]"
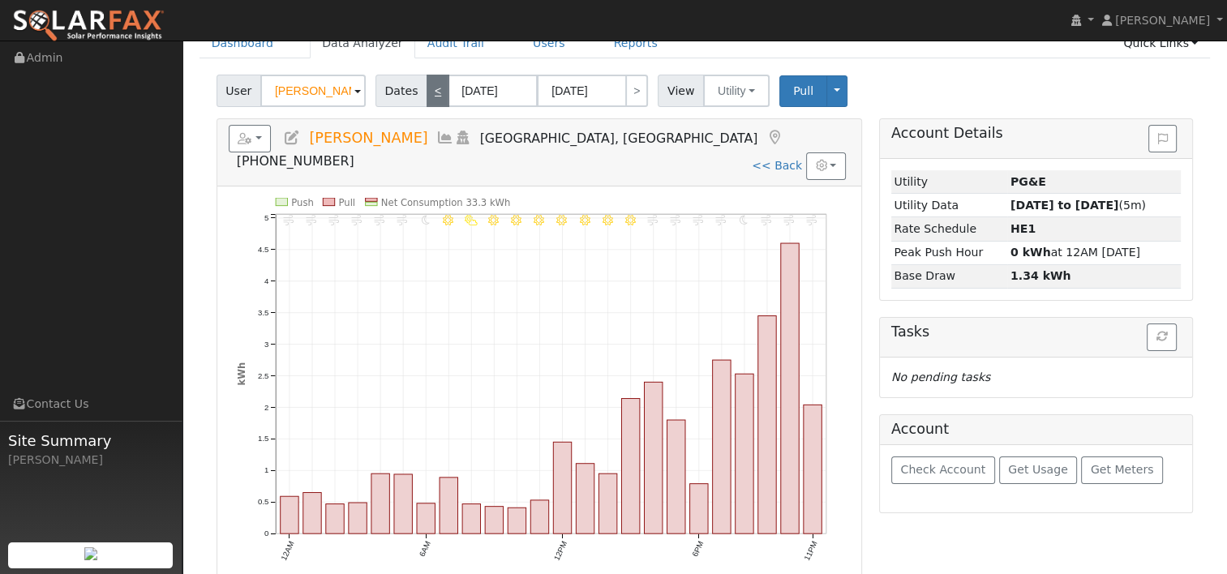
click at [428, 94] on link "<" at bounding box center [438, 91] width 23 height 32
type input "[DATE]"
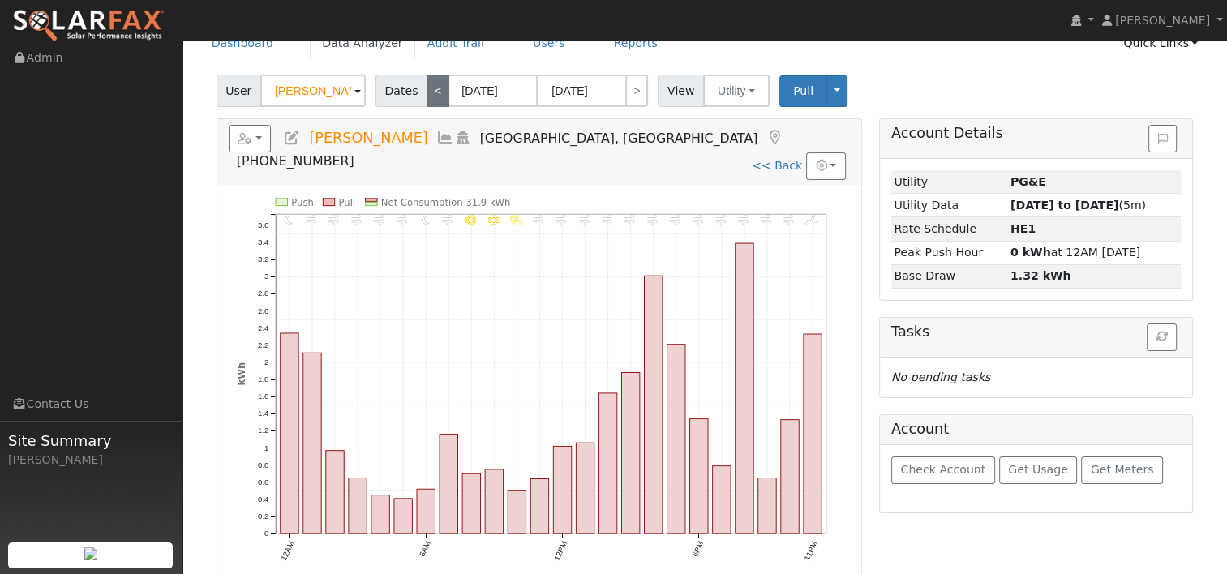
click at [427, 91] on link "<" at bounding box center [438, 91] width 23 height 32
type input "[DATE]"
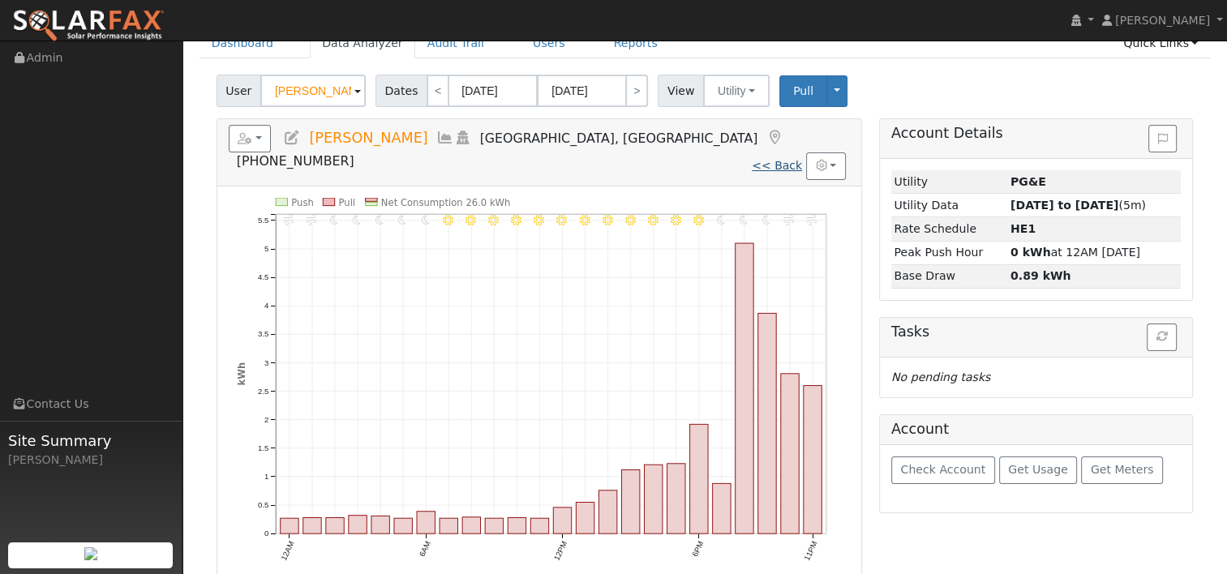
click at [784, 159] on link "<< Back" at bounding box center [777, 165] width 50 height 13
type input "[DATE]"
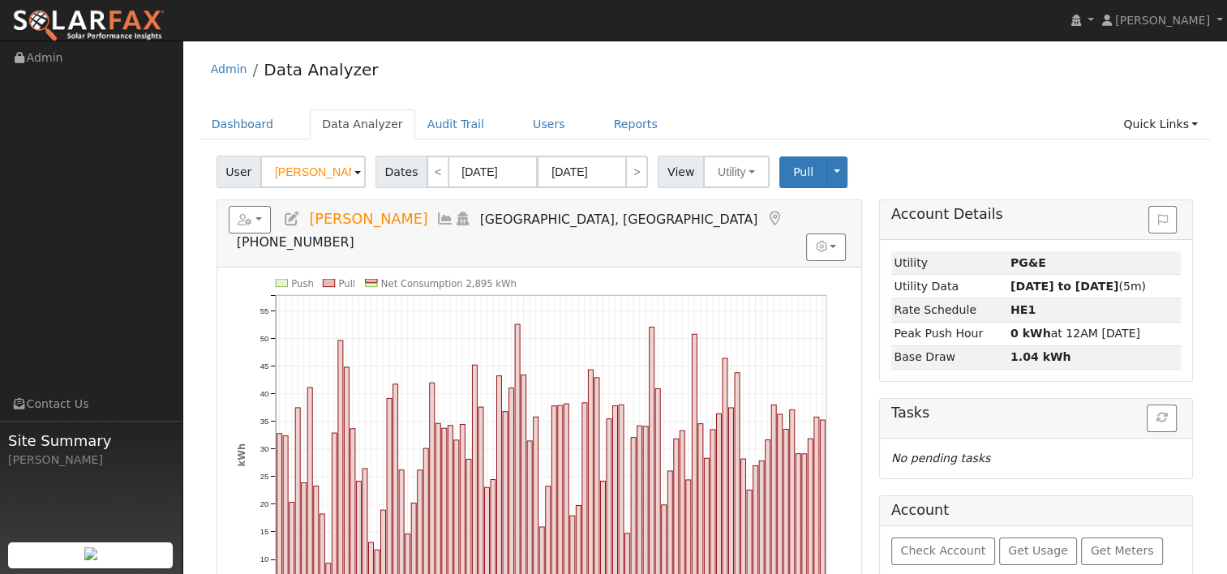
scroll to position [81, 0]
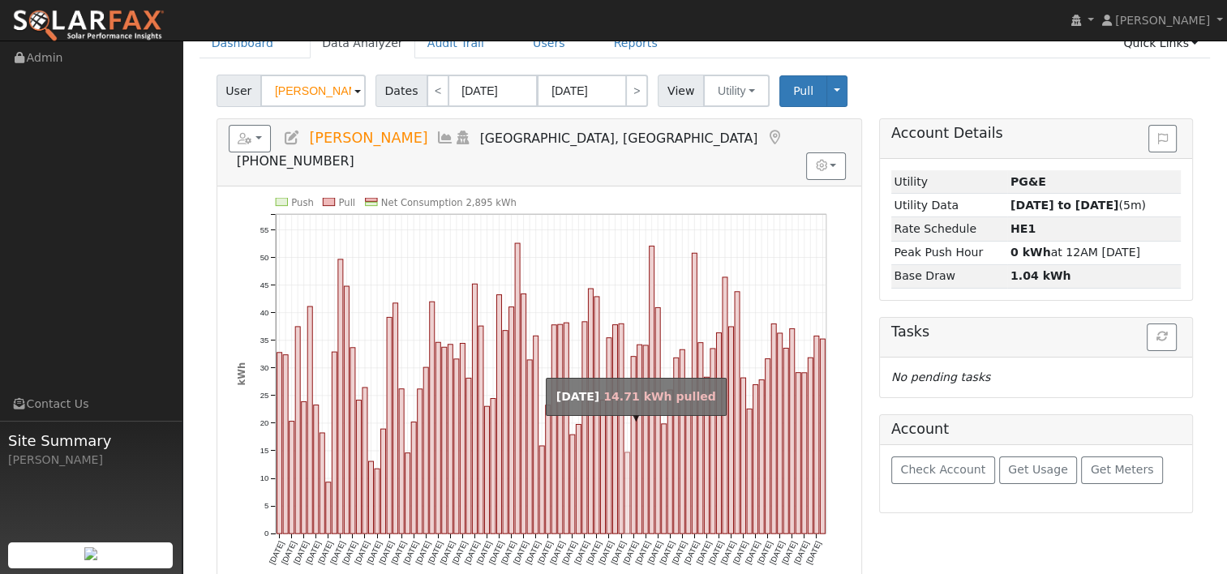
click at [628, 453] on rect "onclick=""" at bounding box center [626, 493] width 5 height 81
type input "[DATE]"
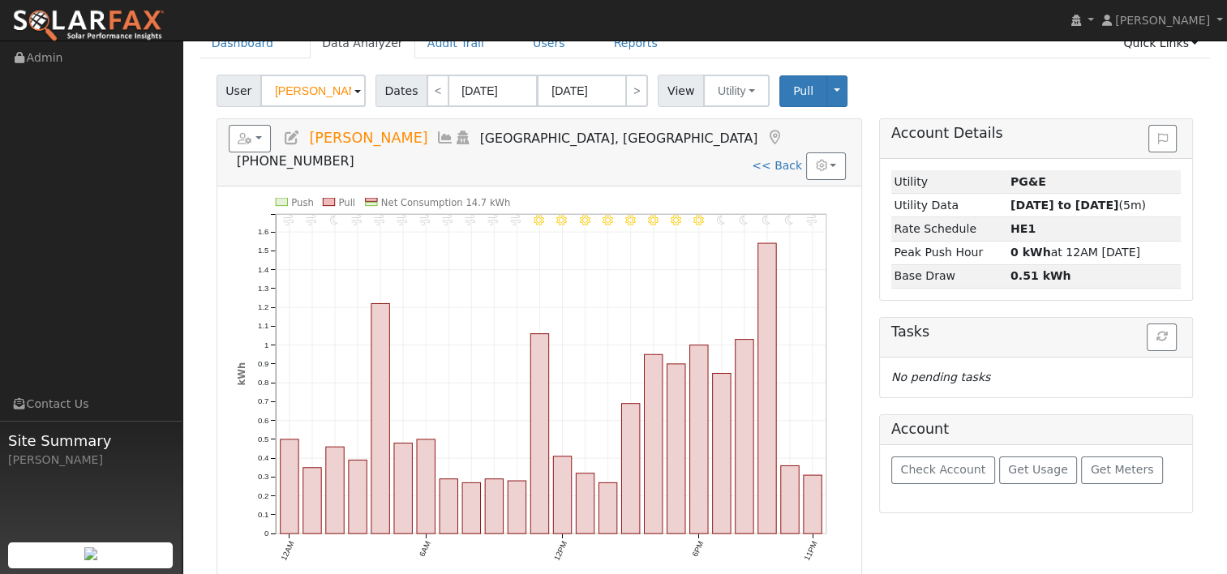
click at [839, 201] on icon "11PM - Windy 10PM - Clear 9PM - Clear 8PM - Clear 7PM - Clear 6PM - Clear 5PM -…" at bounding box center [539, 393] width 605 height 391
click at [779, 159] on link "<< Back" at bounding box center [777, 165] width 50 height 13
type input "[DATE]"
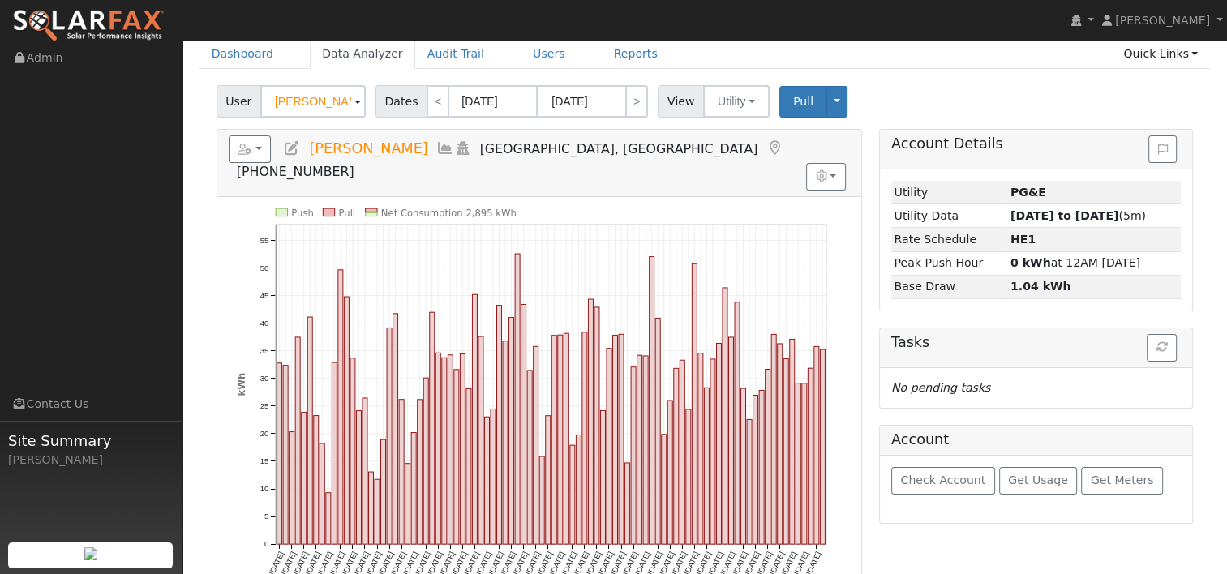
scroll to position [0, 0]
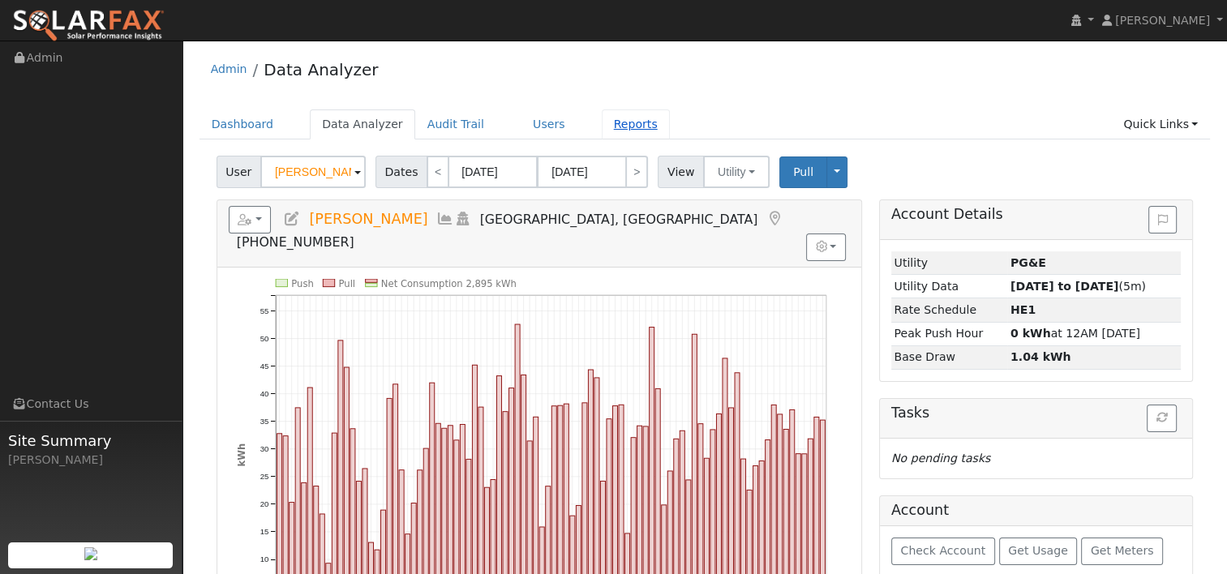
click at [602, 119] on link "Reports" at bounding box center [636, 124] width 68 height 30
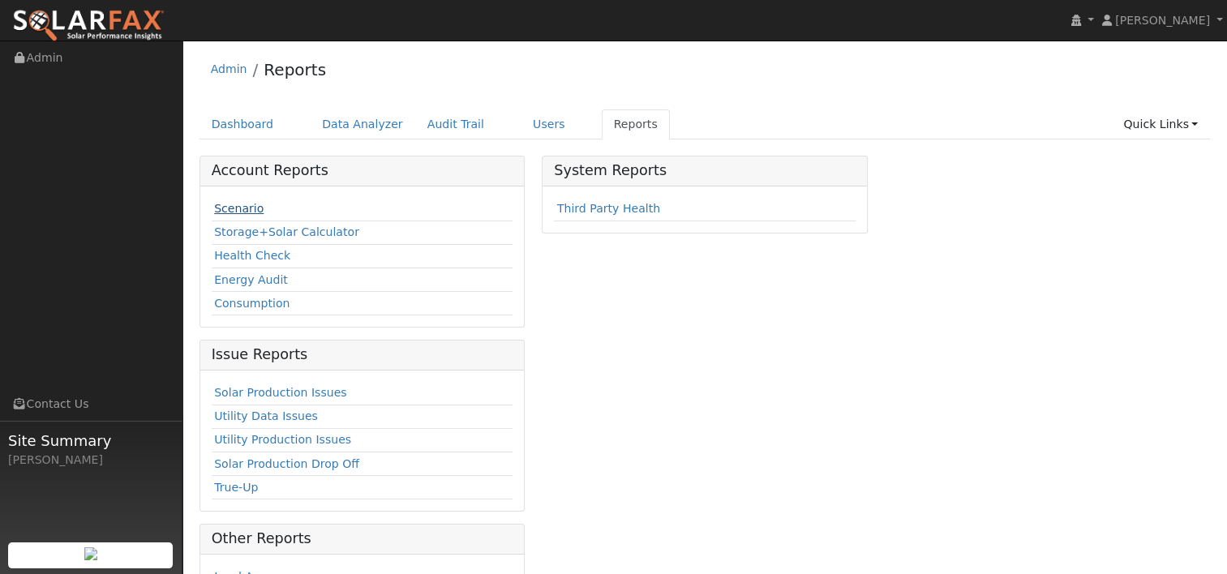
click at [243, 212] on link "Scenario" at bounding box center [238, 208] width 49 height 13
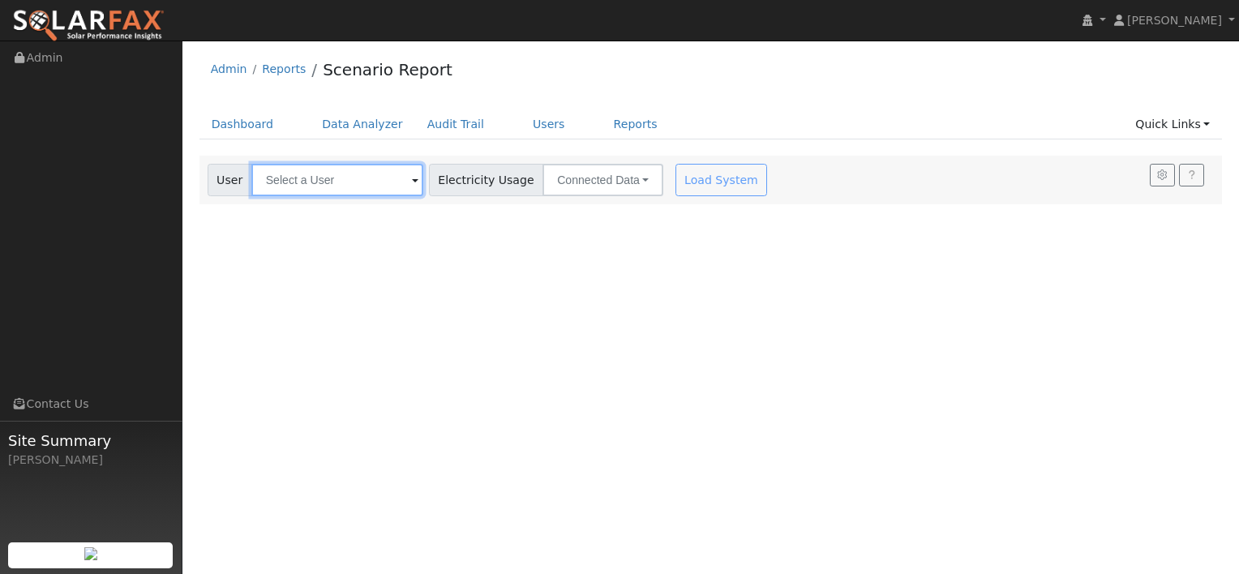
click at [363, 187] on input "text" at bounding box center [337, 180] width 172 height 32
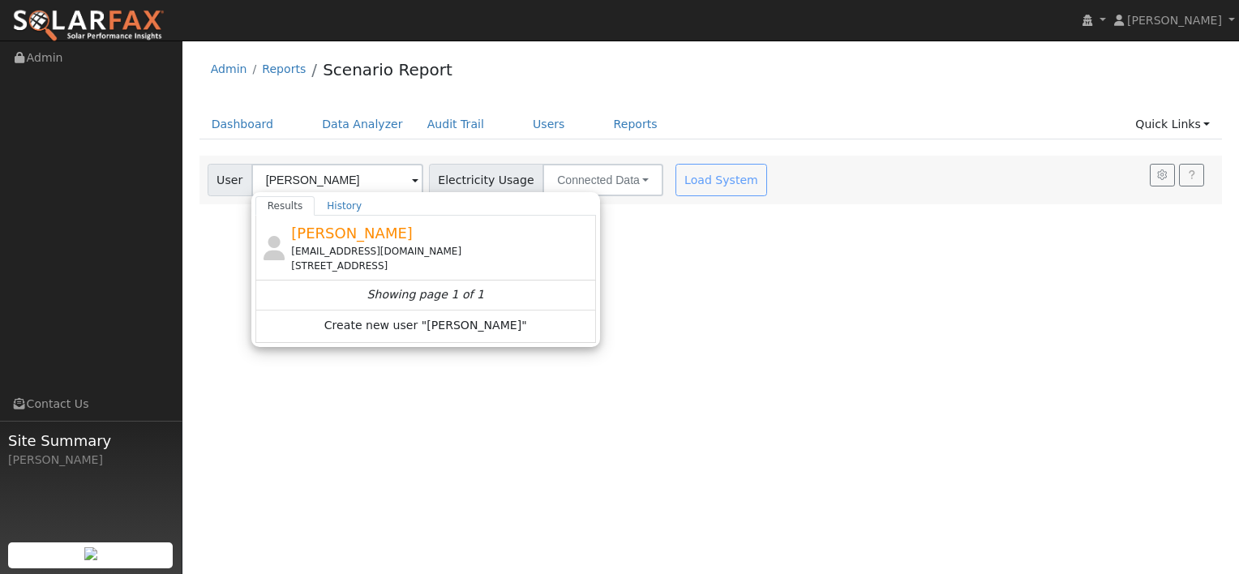
click at [324, 244] on div "[EMAIL_ADDRESS][DOMAIN_NAME]" at bounding box center [441, 251] width 301 height 15
type input "[PERSON_NAME]"
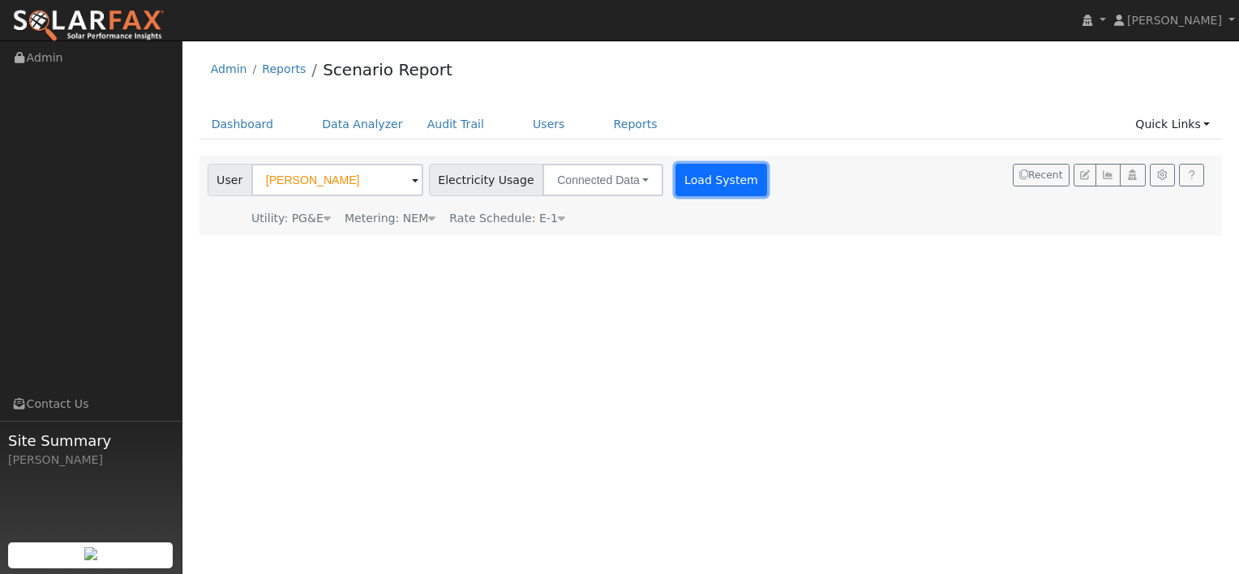
click at [687, 180] on button "Load System" at bounding box center [722, 180] width 92 height 32
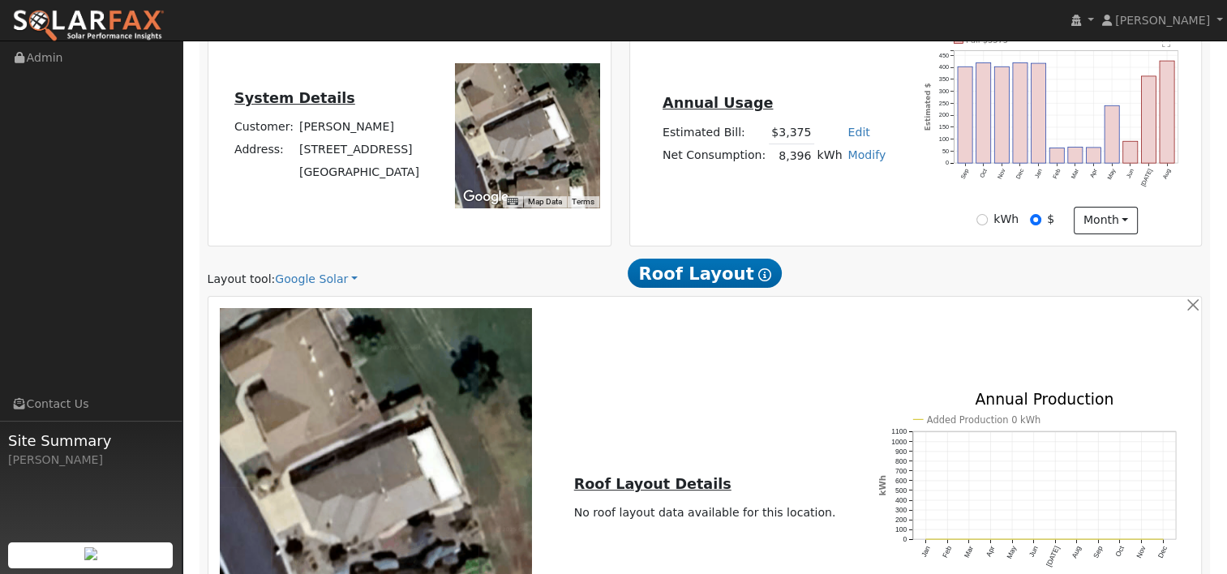
scroll to position [487, 0]
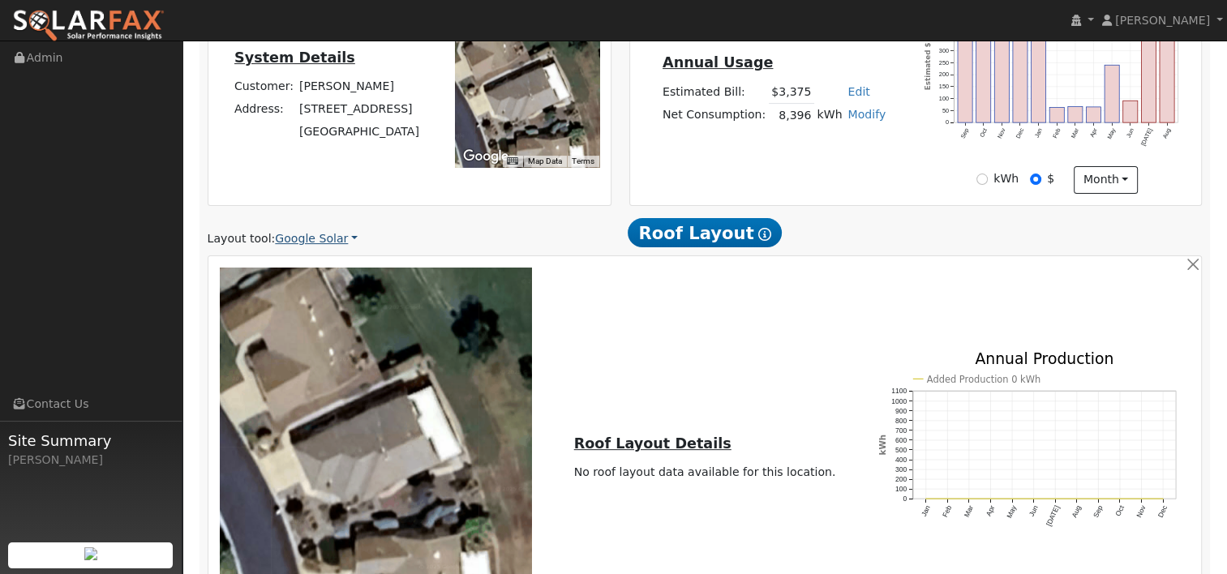
click at [335, 237] on link "Google Solar" at bounding box center [316, 238] width 83 height 17
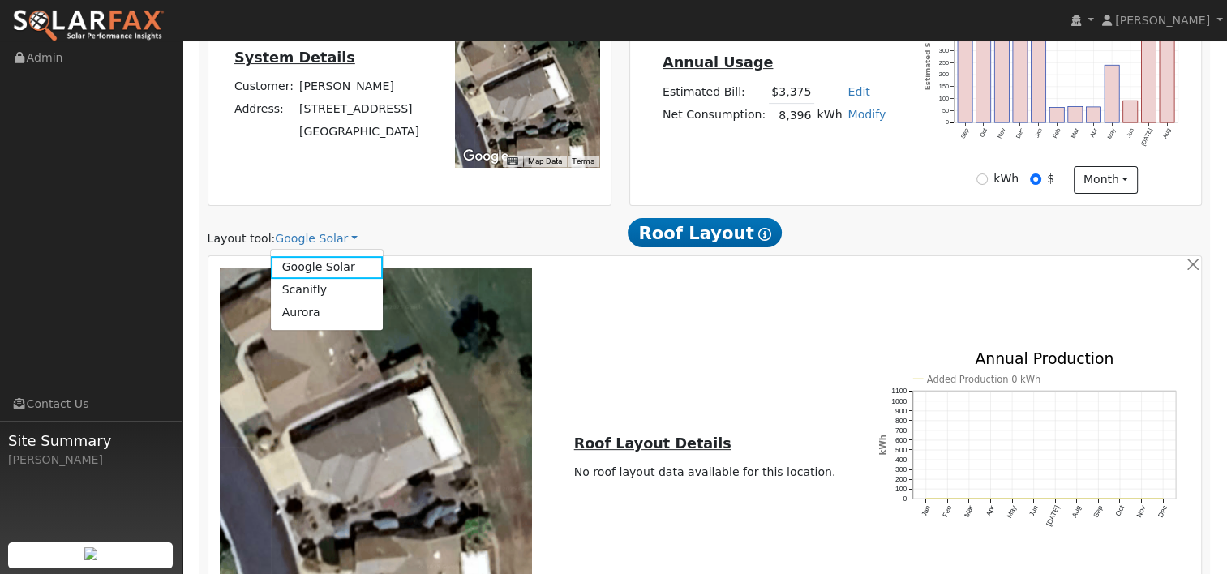
click at [304, 324] on ul "Google Solar Scanifly Aurora" at bounding box center [327, 289] width 114 height 81
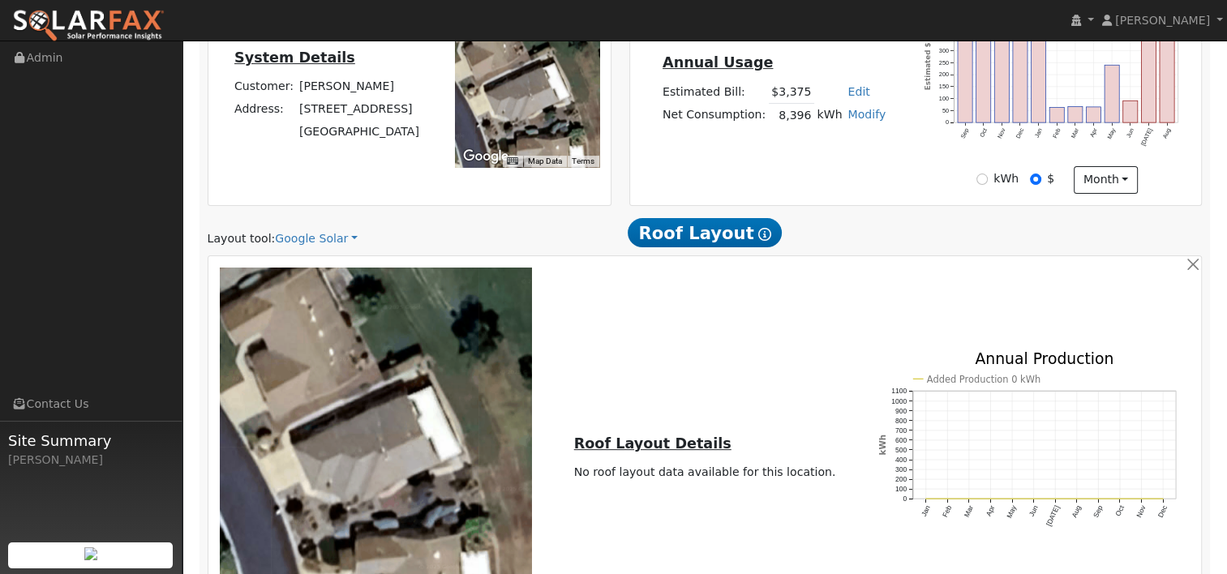
click at [345, 236] on div "Layout tool: Google Solar Google Solar Scanifly Aurora" at bounding box center [368, 238] width 320 height 17
click at [338, 238] on link "Google Solar" at bounding box center [316, 238] width 83 height 17
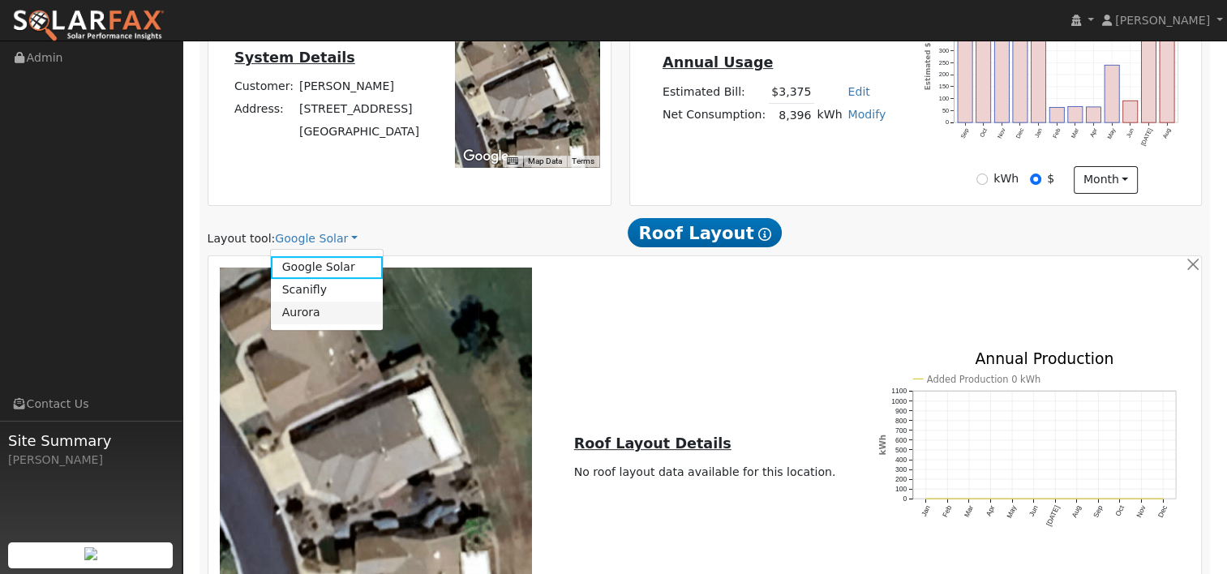
click at [296, 318] on link "Aurora" at bounding box center [327, 313] width 113 height 23
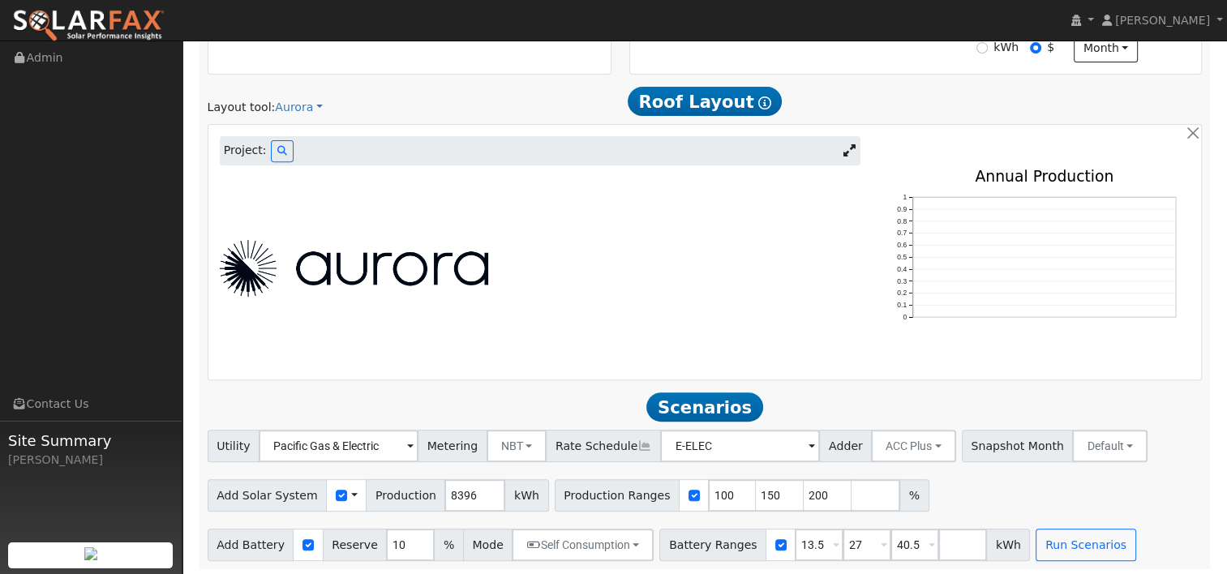
scroll to position [621, 0]
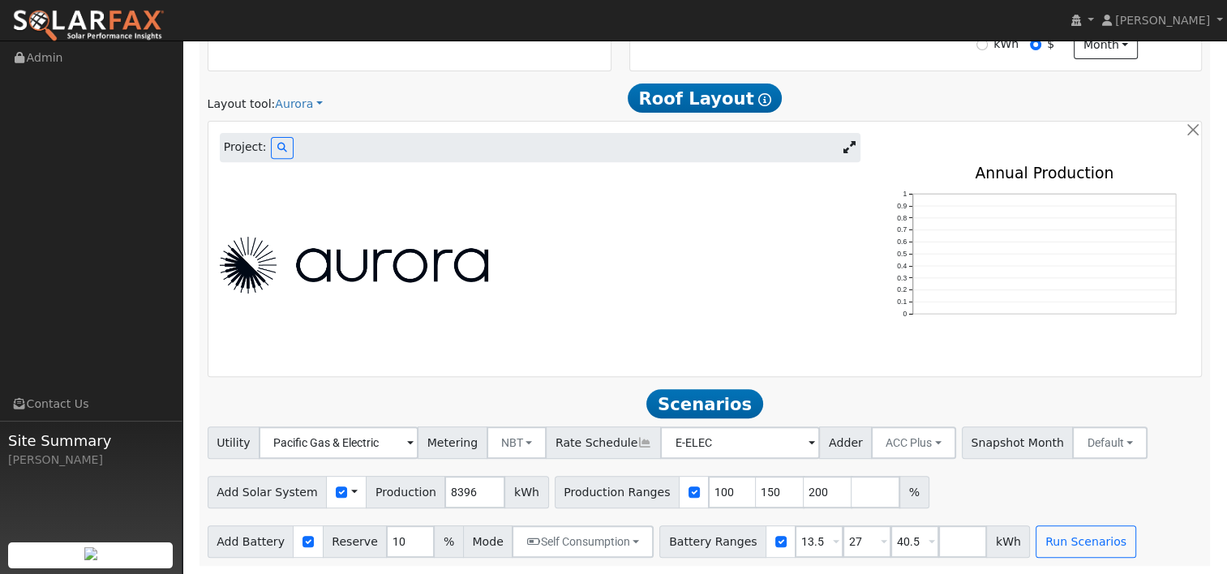
click at [848, 145] on icon at bounding box center [849, 147] width 12 height 12
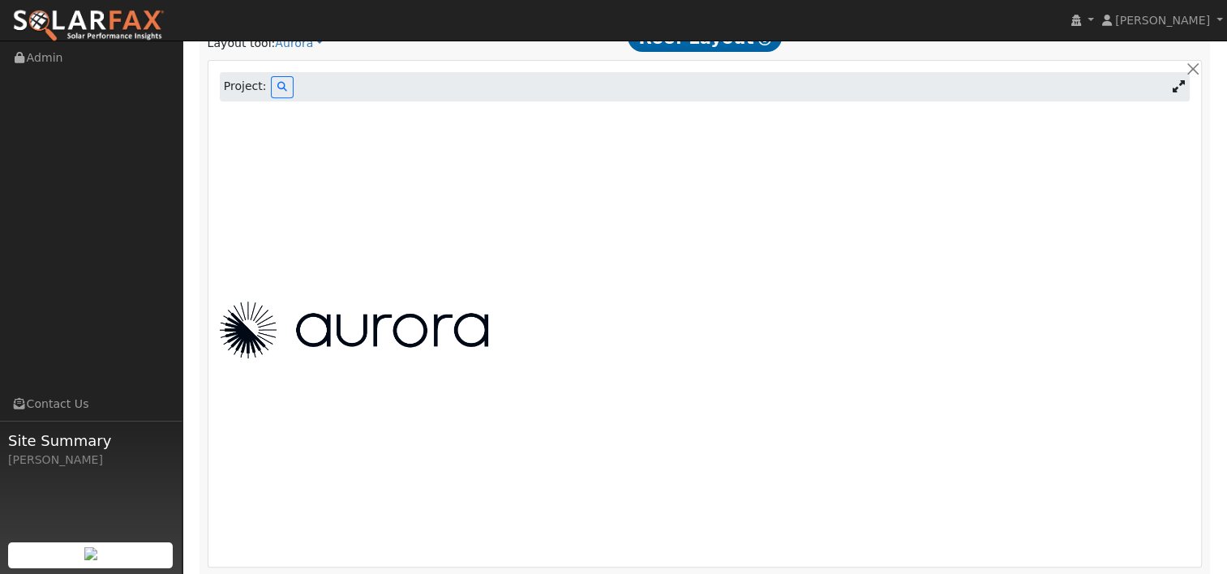
scroll to position [540, 0]
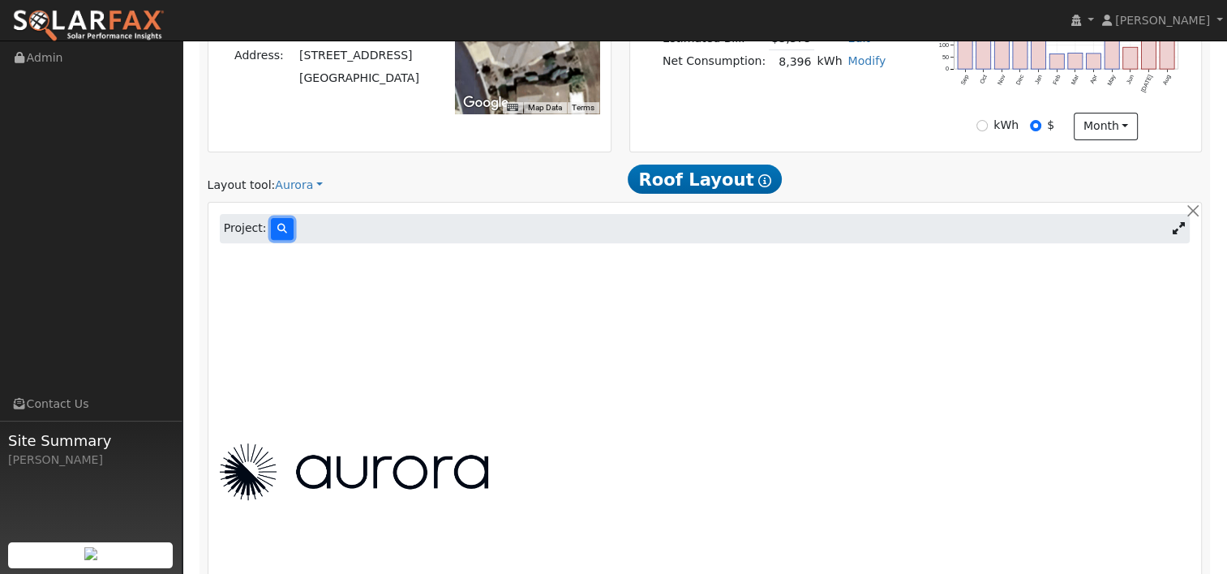
click at [271, 234] on button at bounding box center [282, 229] width 23 height 22
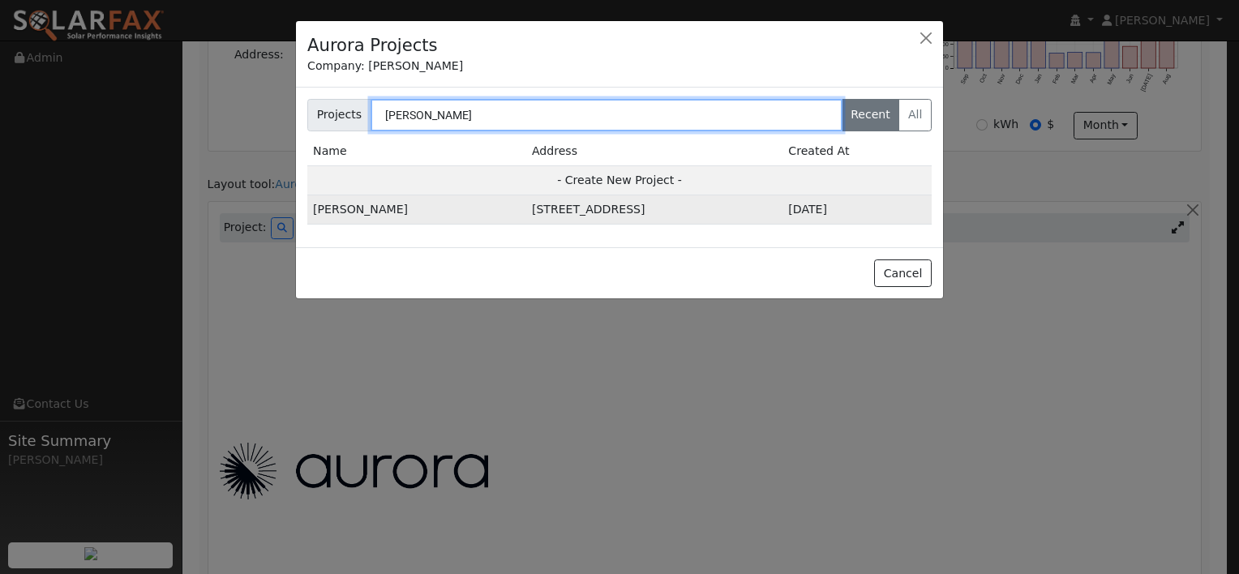
type input "michael cook"
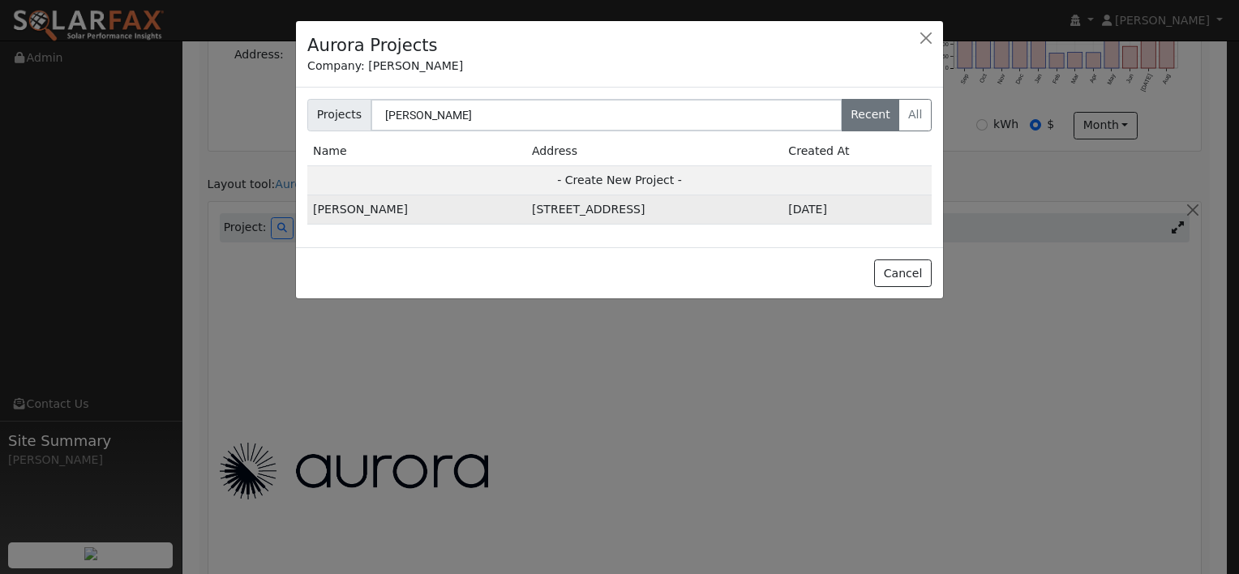
click at [526, 216] on td "420 Cypress Dr, Rio Vista, CA 94571, USA" at bounding box center [654, 209] width 256 height 29
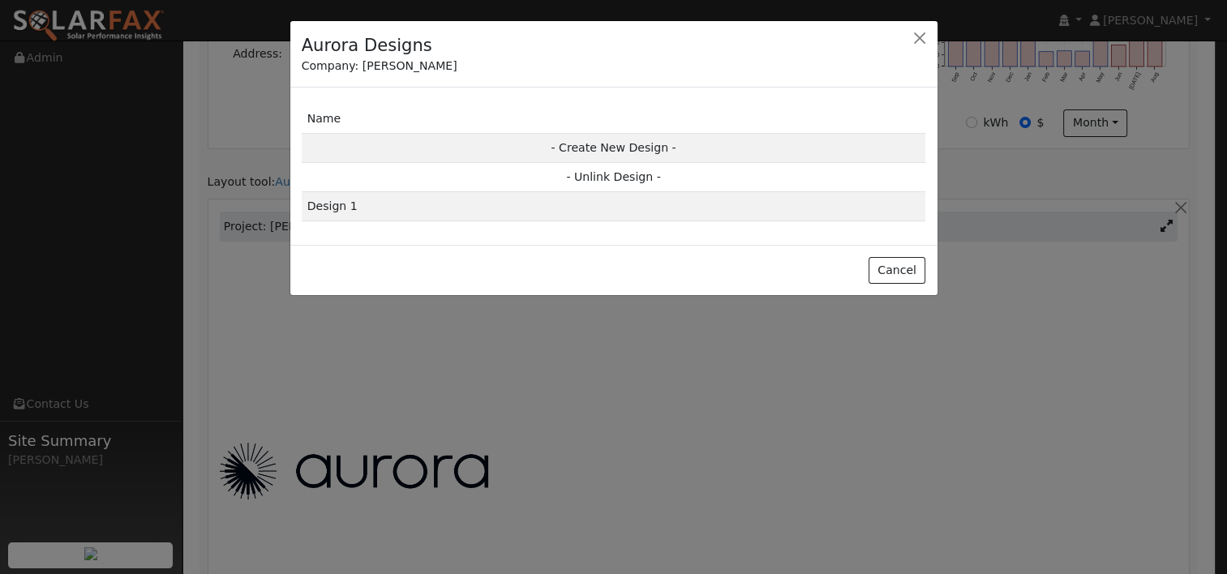
scroll to position [542, 0]
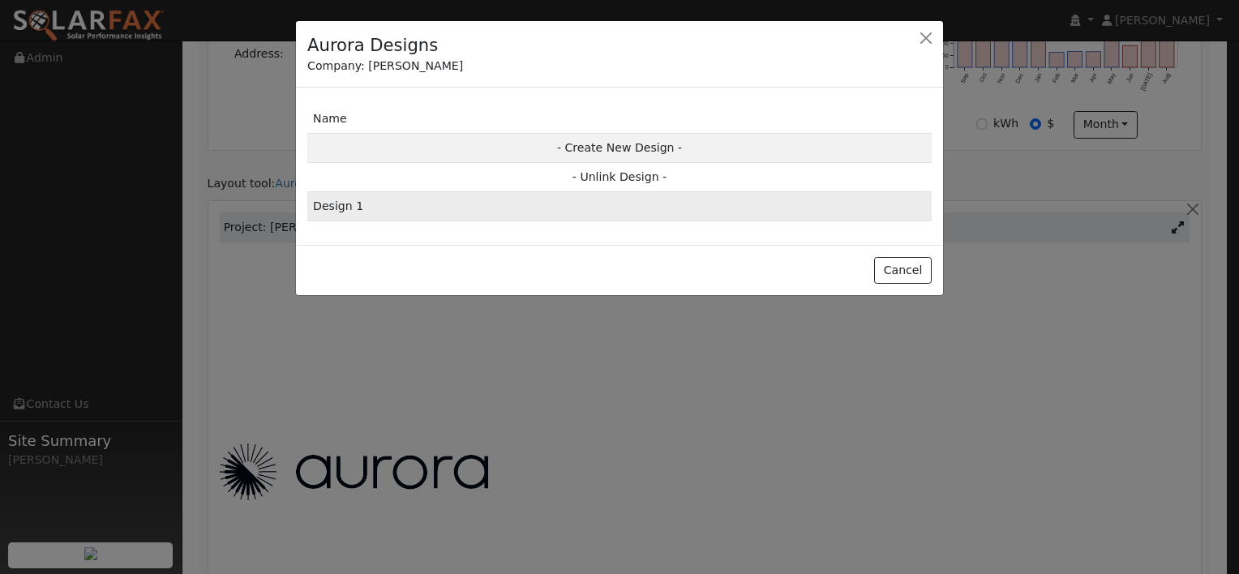
click at [350, 208] on td "Design 1" at bounding box center [619, 206] width 624 height 29
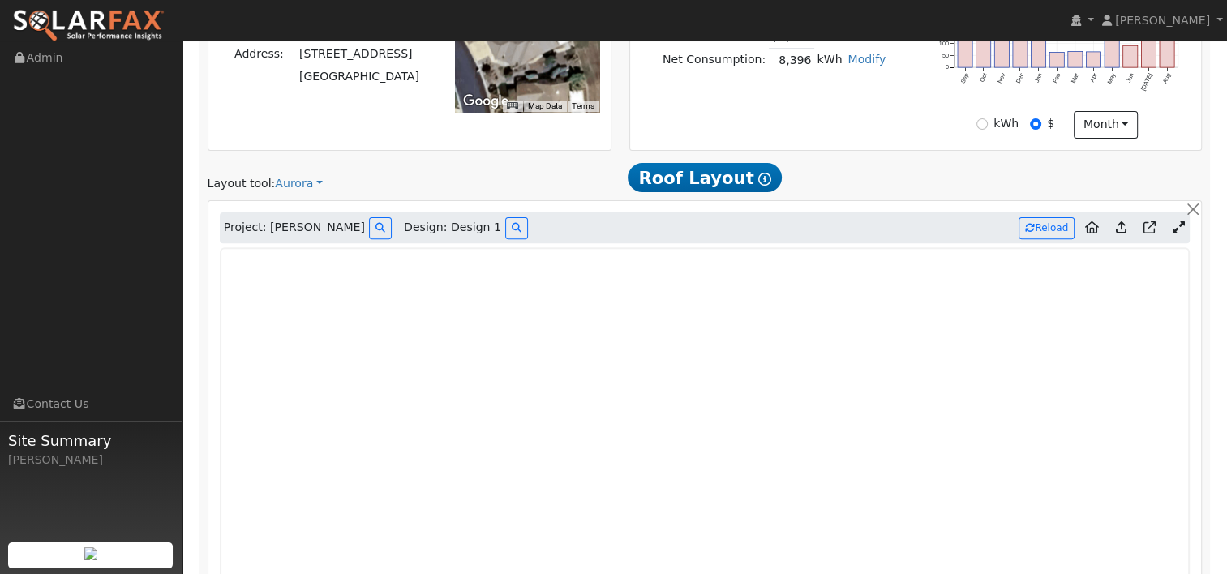
type input "0"
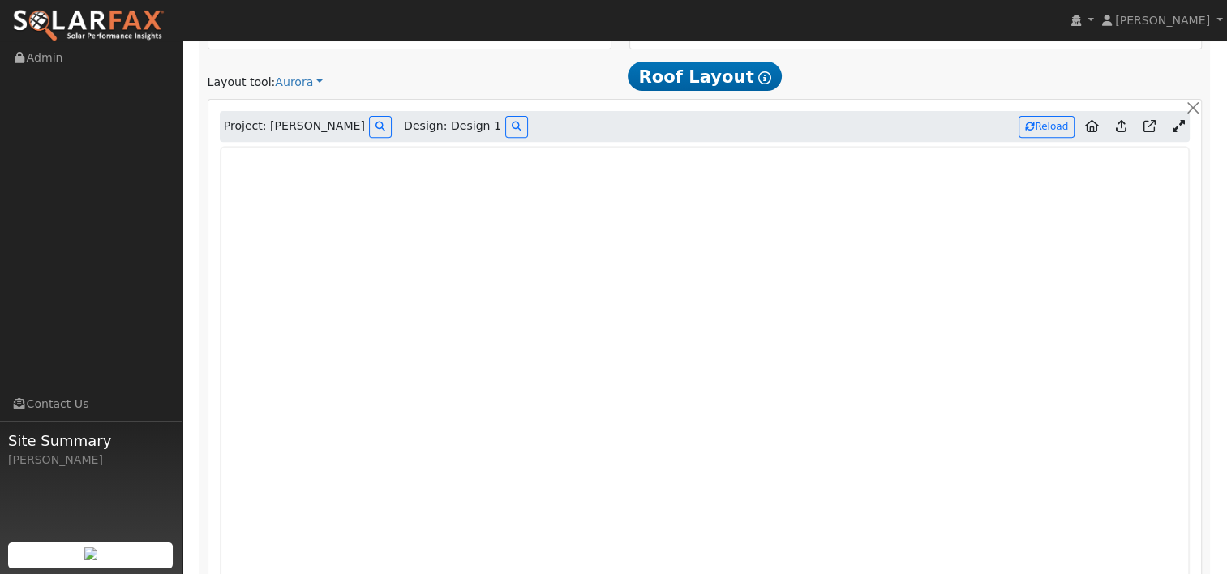
scroll to position [658, 0]
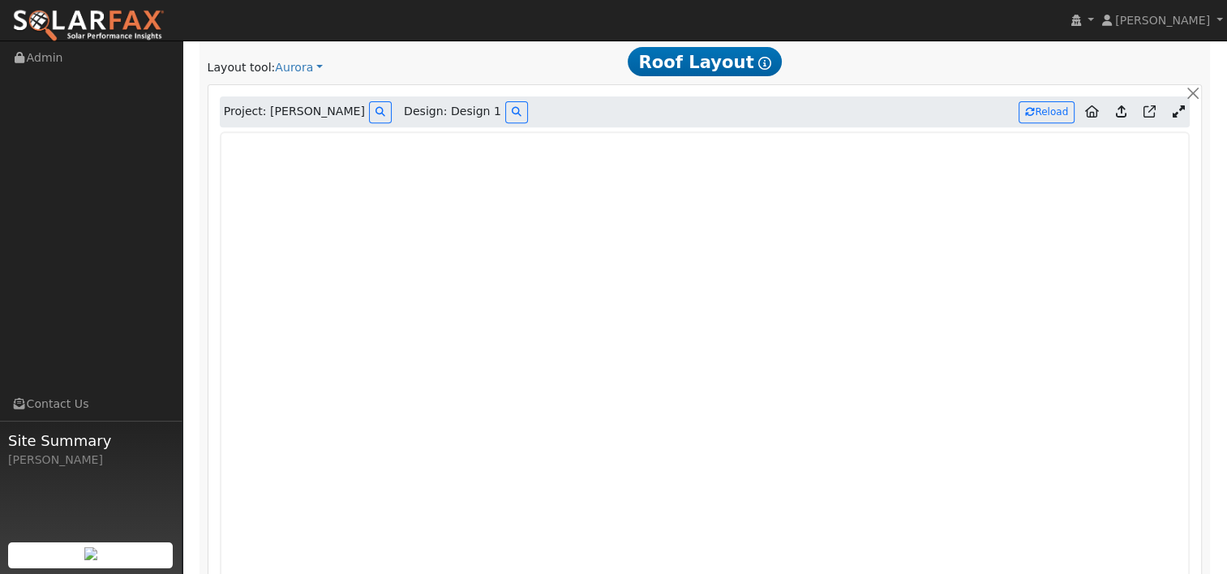
click at [1123, 109] on icon at bounding box center [1121, 111] width 11 height 12
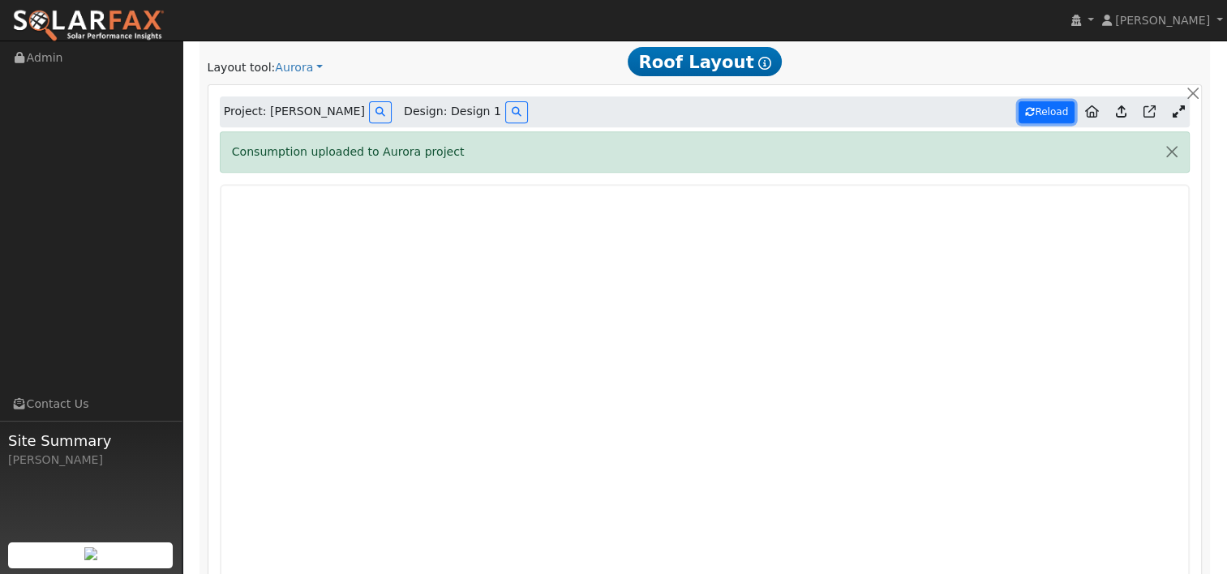
click at [1051, 104] on button "Reload" at bounding box center [1047, 112] width 56 height 22
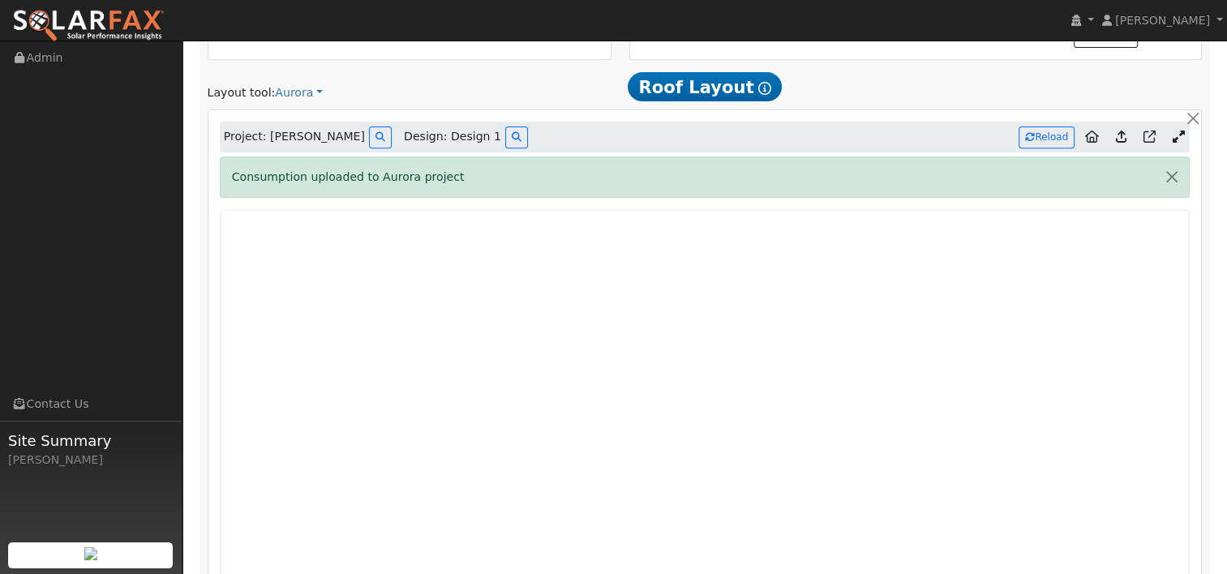
scroll to position [714, 0]
